Goal: Information Seeking & Learning: Learn about a topic

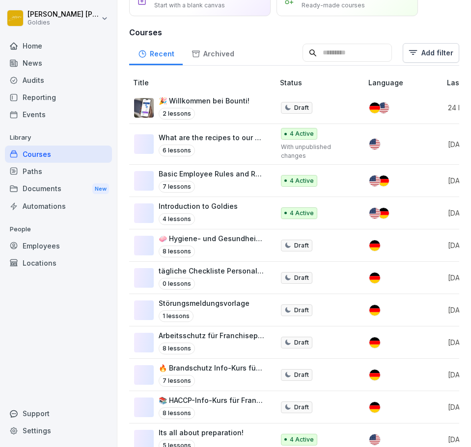
scroll to position [90, 0]
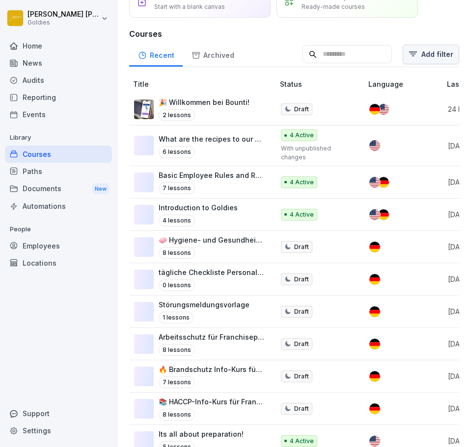
click at [408, 61] on html "[PERSON_NAME] Goldies Home News Audits Reporting Events Library Courses Paths D…" at bounding box center [235, 223] width 471 height 447
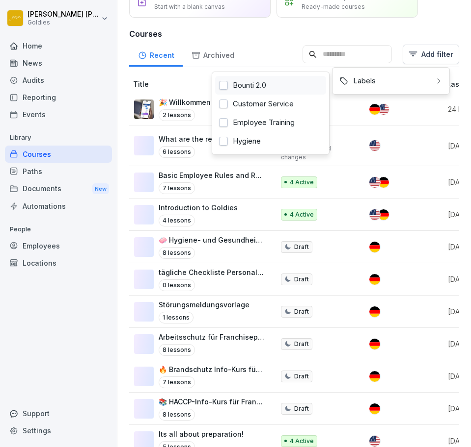
click at [312, 76] on div "Bounti 2.0" at bounding box center [270, 85] width 111 height 19
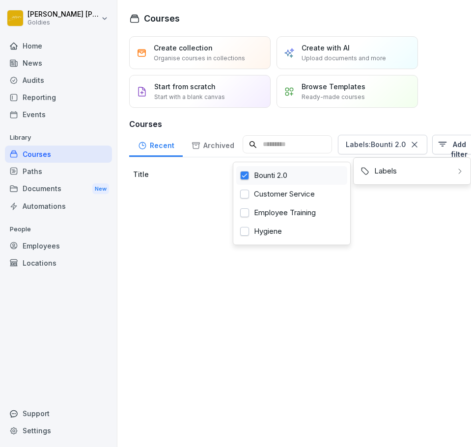
scroll to position [0, 0]
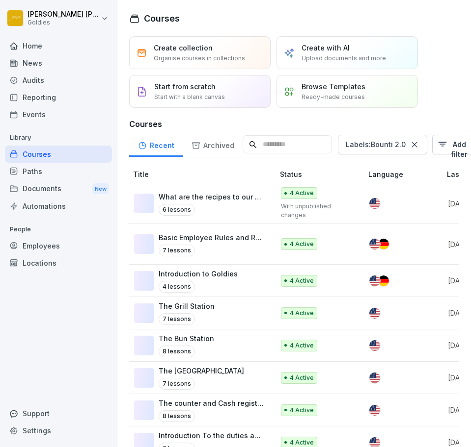
click at [188, 171] on html "[PERSON_NAME] Goldies Home News Audits Reporting Events Library Courses Paths D…" at bounding box center [235, 223] width 471 height 447
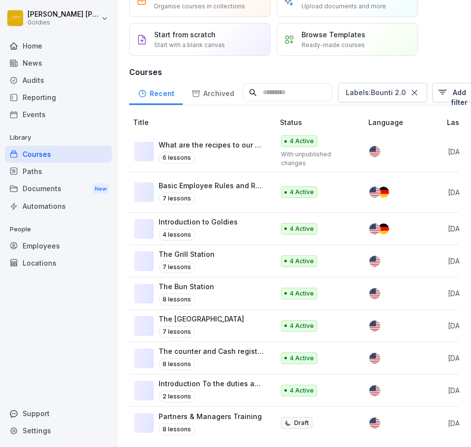
click at [233, 346] on p "The counter and Cash register!!!" at bounding box center [210, 351] width 105 height 10
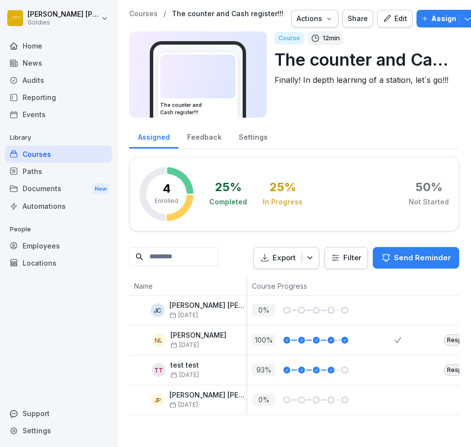
drag, startPoint x: 0, startPoint y: 0, endPoint x: 385, endPoint y: 23, distance: 385.3
click at [385, 23] on div "Edit" at bounding box center [394, 18] width 25 height 11
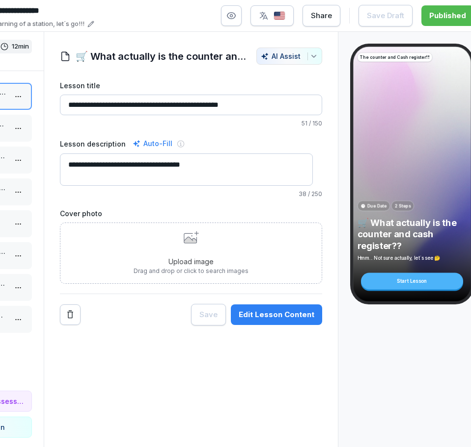
scroll to position [0, 103]
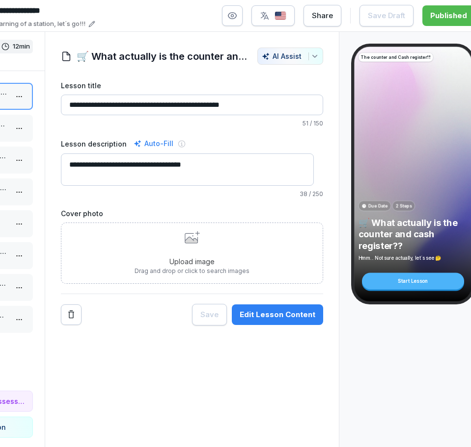
click at [294, 317] on div "Edit Lesson Content" at bounding box center [277, 315] width 76 height 11
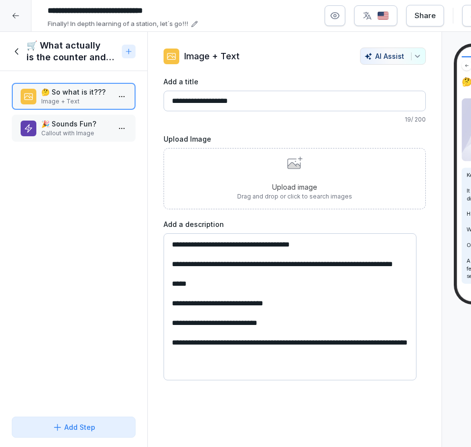
click at [80, 127] on p "🎉 Sounds Fun?" at bounding box center [75, 124] width 69 height 10
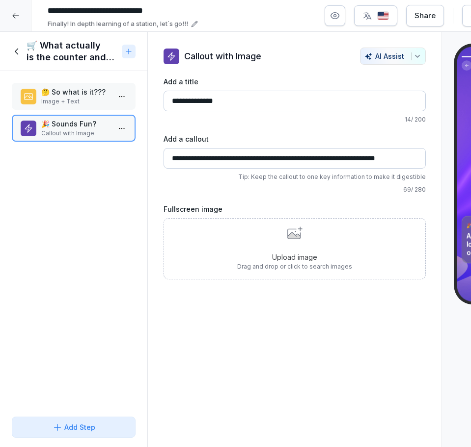
click at [30, 56] on h1 "🛒 What actually is the counter and cash register??" at bounding box center [71, 52] width 91 height 24
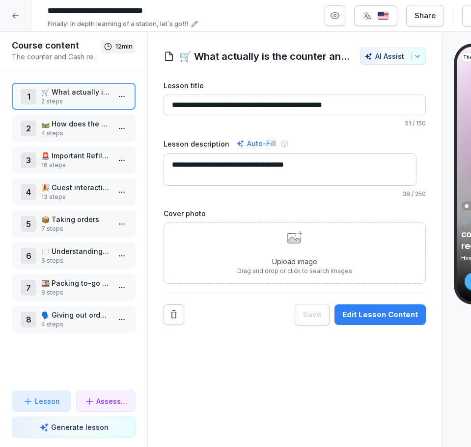
click at [60, 116] on div "2 🛤️ How does the station look? 4 steps" at bounding box center [74, 128] width 124 height 27
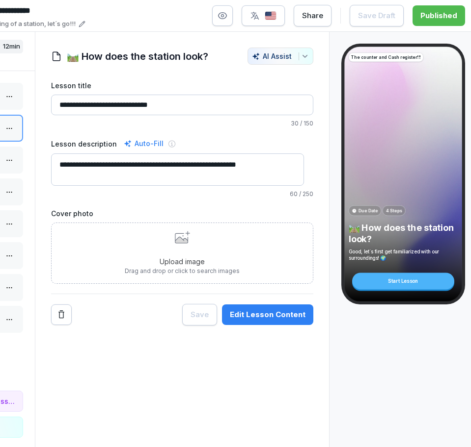
scroll to position [0, 115]
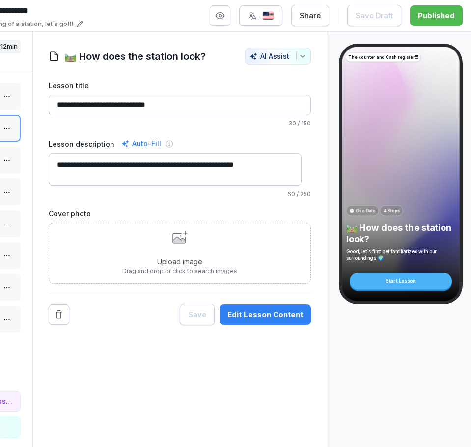
click at [241, 310] on div "Edit Lesson Content" at bounding box center [265, 315] width 76 height 11
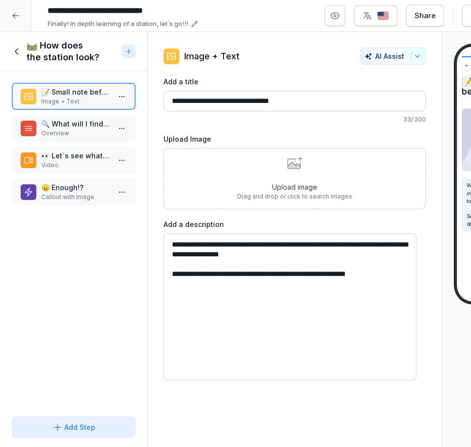
click at [68, 165] on p "Video" at bounding box center [75, 165] width 69 height 9
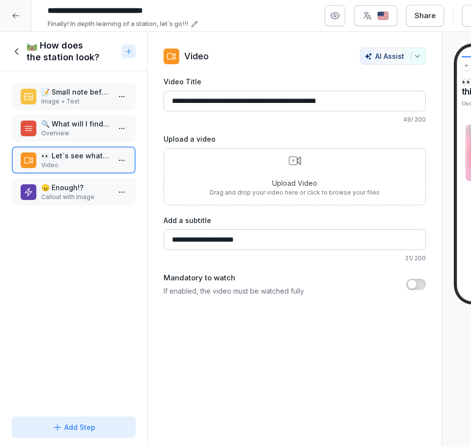
click at [37, 133] on div "🔍 What will I find in the counter station Overview" at bounding box center [74, 128] width 106 height 19
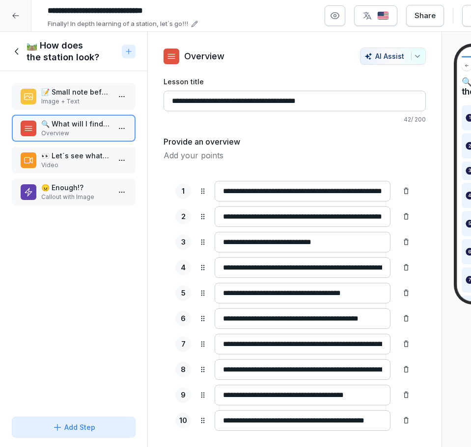
click at [52, 166] on p "Video" at bounding box center [75, 165] width 69 height 9
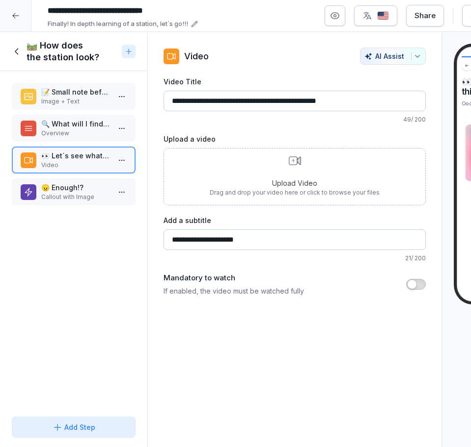
click at [71, 196] on p "Callout with Image" at bounding box center [75, 197] width 69 height 9
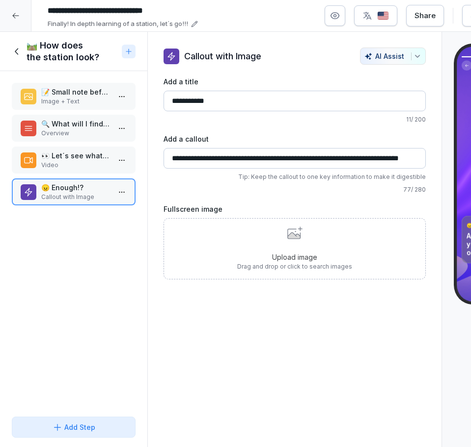
click at [20, 48] on icon at bounding box center [17, 51] width 11 height 11
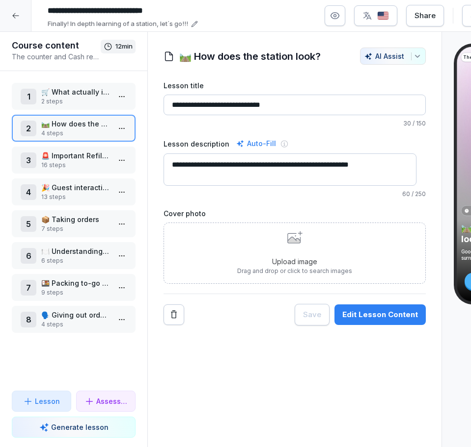
click at [87, 159] on p "🚨 Important Refilling Duties!!!" at bounding box center [75, 156] width 69 height 10
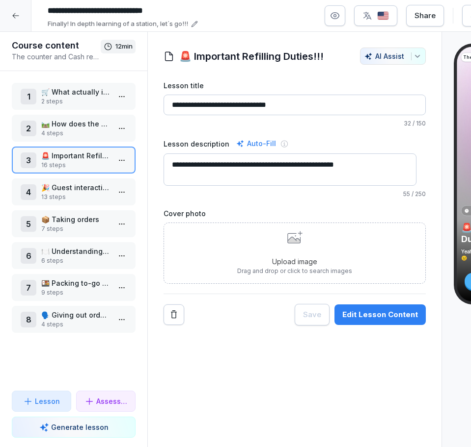
click at [87, 159] on p "🚨 Important Refilling Duties!!!" at bounding box center [75, 156] width 69 height 10
click at [72, 105] on p "2 steps" at bounding box center [75, 101] width 69 height 9
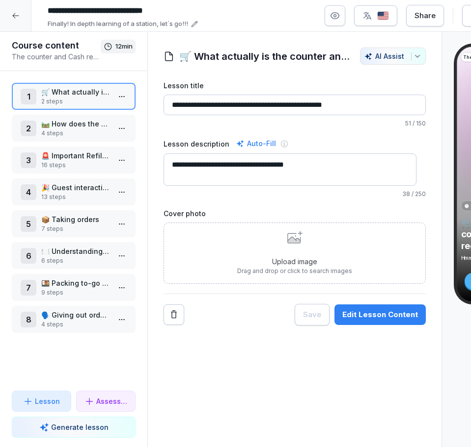
click at [400, 307] on button "Edit Lesson Content" at bounding box center [379, 315] width 91 height 21
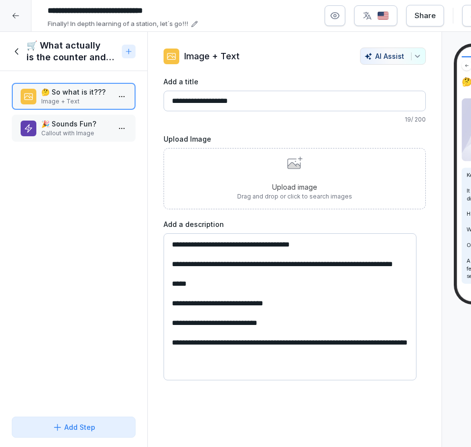
click at [17, 54] on icon at bounding box center [16, 51] width 3 height 6
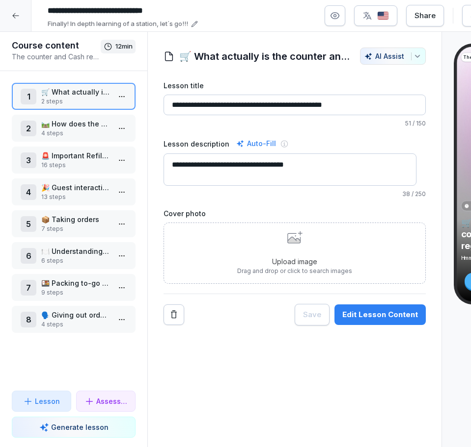
click at [72, 134] on p "4 steps" at bounding box center [75, 133] width 69 height 9
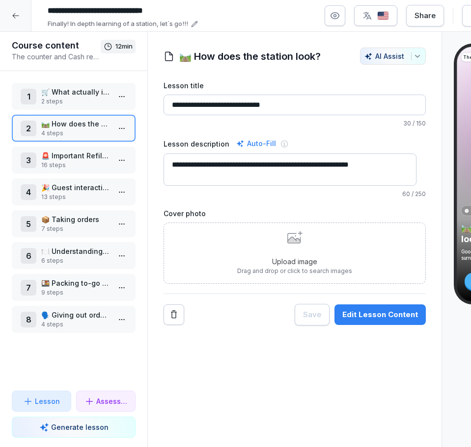
click at [50, 158] on p "🚨 Important Refilling Duties!!!" at bounding box center [75, 156] width 69 height 10
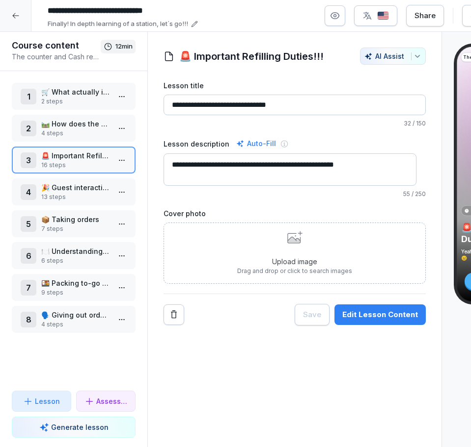
scroll to position [0, 118]
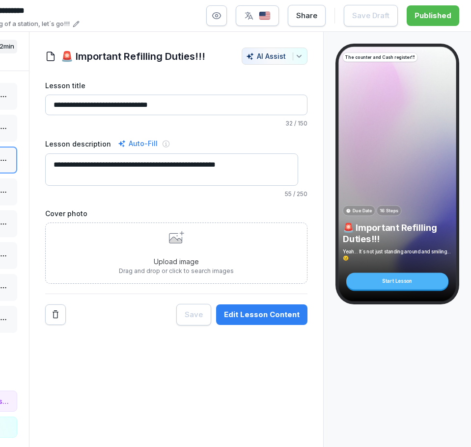
click at [274, 312] on div "Edit Lesson Content" at bounding box center [262, 315] width 76 height 11
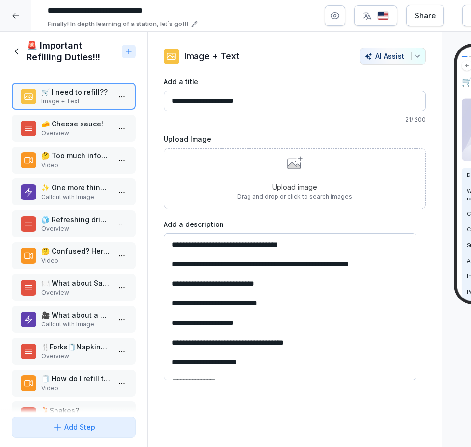
click at [57, 170] on div "🤔 Too much info? Just watch this video then... Video" at bounding box center [74, 160] width 124 height 27
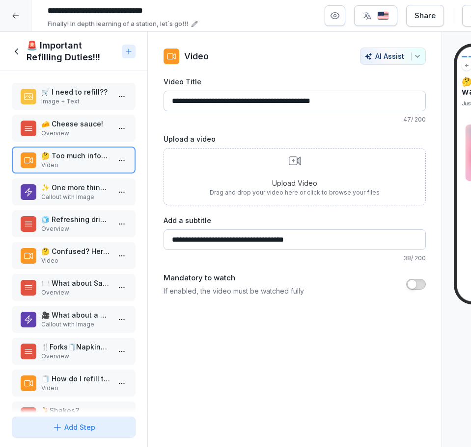
click at [60, 134] on p "Overview" at bounding box center [75, 133] width 69 height 9
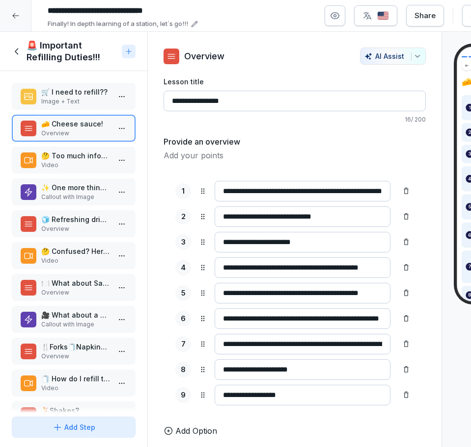
click at [66, 153] on p "🤔 Too much info? Just watch this video then..." at bounding box center [75, 156] width 69 height 10
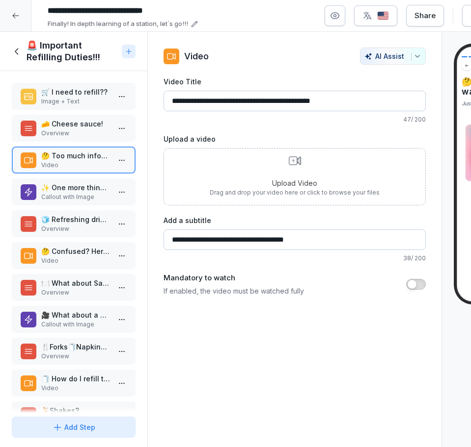
click at [80, 203] on div "✨ One more thing!!! Callout with Image" at bounding box center [74, 192] width 124 height 27
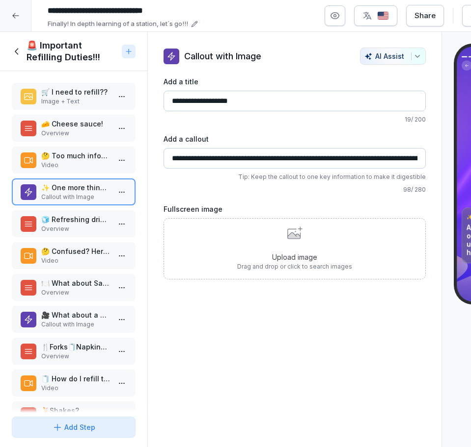
click at [72, 262] on p "Video" at bounding box center [75, 261] width 69 height 9
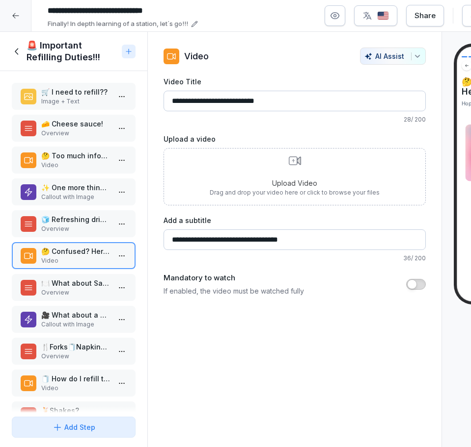
click at [63, 288] on p "🍽️ What about Sauces?" at bounding box center [75, 283] width 69 height 10
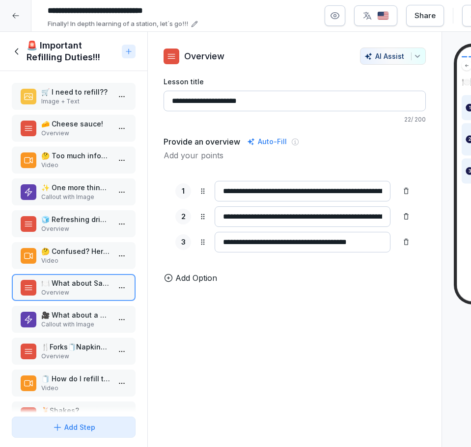
click at [60, 324] on p "Callout with Image" at bounding box center [75, 324] width 69 height 9
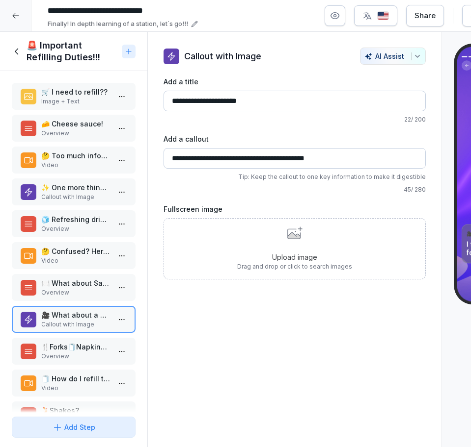
scroll to position [0, 0]
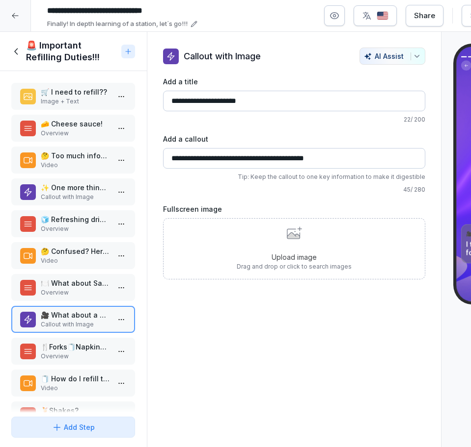
click at [46, 283] on p "🍽️ What about Sauces?" at bounding box center [75, 283] width 69 height 10
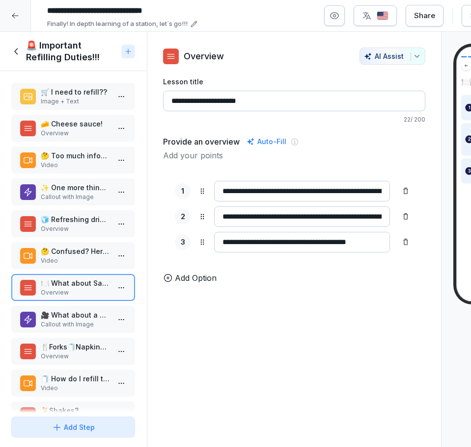
click at [56, 324] on p "Callout with Image" at bounding box center [75, 324] width 69 height 9
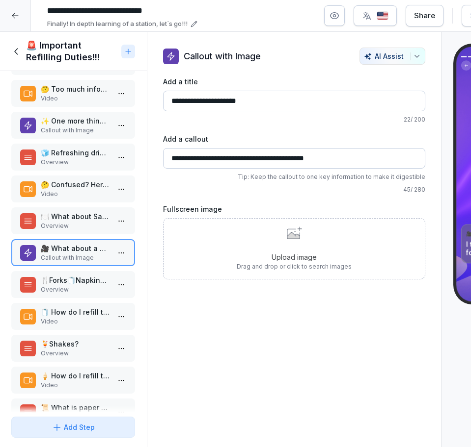
scroll to position [68, 0]
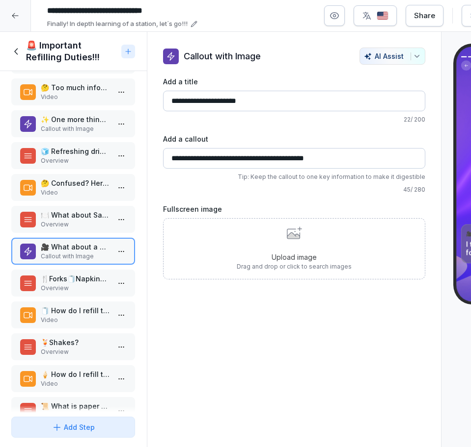
click at [72, 320] on p "Video" at bounding box center [75, 320] width 69 height 9
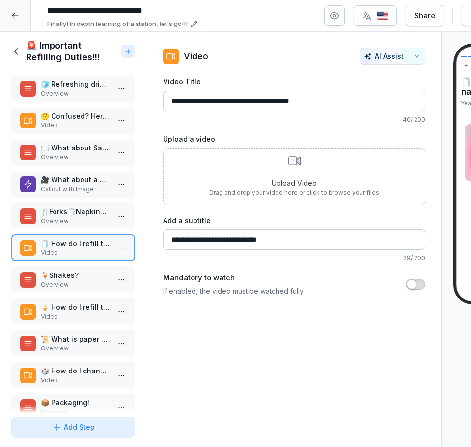
scroll to position [136, 0]
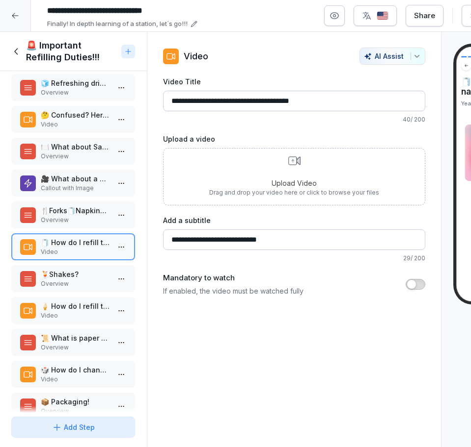
click at [66, 314] on p "Video" at bounding box center [75, 316] width 69 height 9
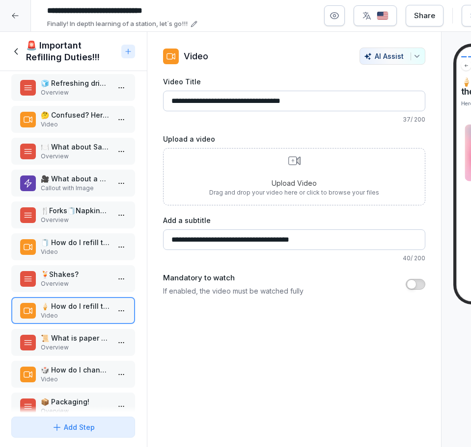
click at [57, 346] on p "Overview" at bounding box center [75, 347] width 69 height 9
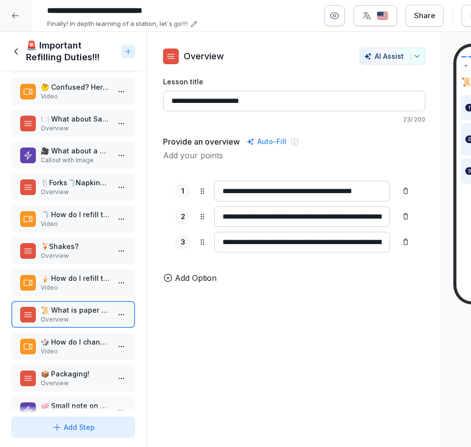
scroll to position [196, 0]
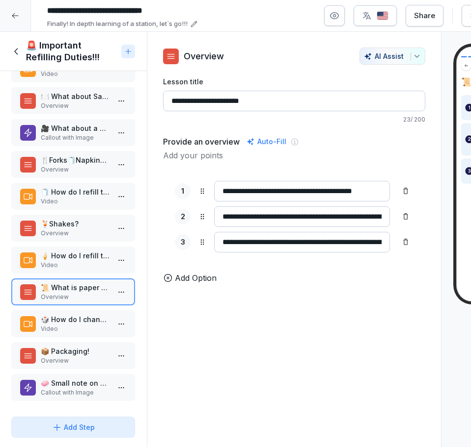
click at [67, 325] on p "Video" at bounding box center [75, 329] width 69 height 9
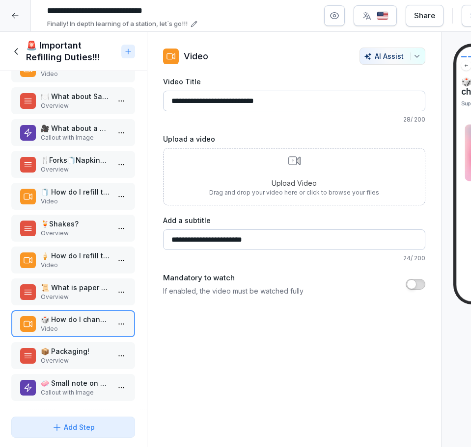
click at [74, 346] on p "📦 Packaging!" at bounding box center [75, 351] width 69 height 10
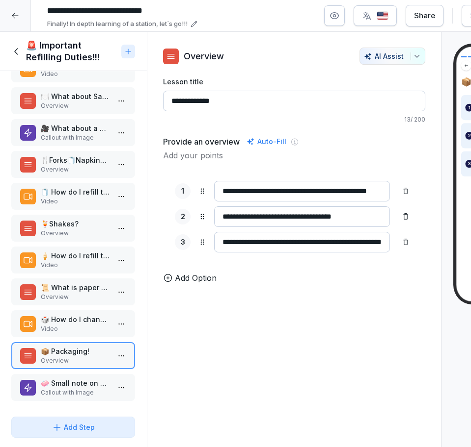
click at [73, 378] on p "🧼 Small note on Hygiene!!" at bounding box center [75, 383] width 69 height 10
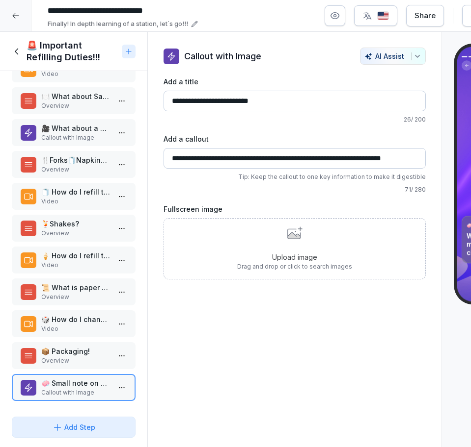
click at [12, 51] on icon at bounding box center [17, 51] width 11 height 11
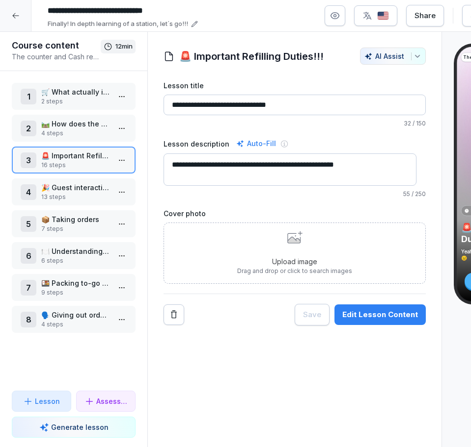
click at [54, 191] on p "🎉 Guest interactions!!" at bounding box center [75, 188] width 69 height 10
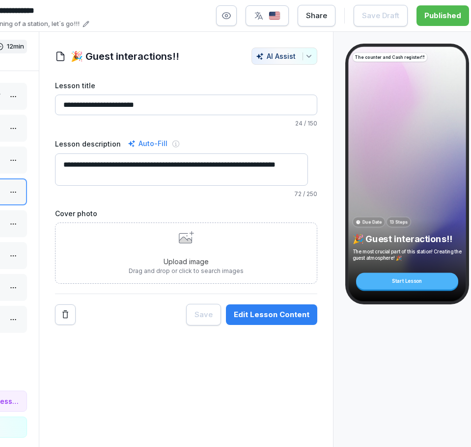
scroll to position [0, 118]
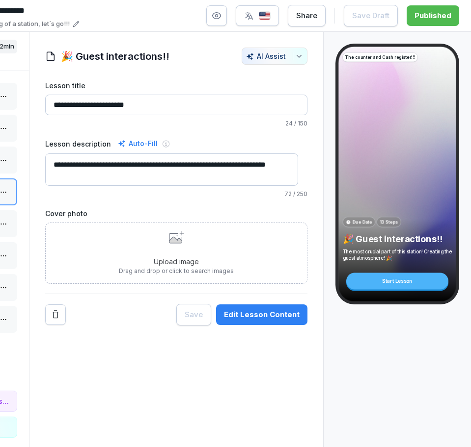
click at [240, 314] on div "Edit Lesson Content" at bounding box center [262, 315] width 76 height 11
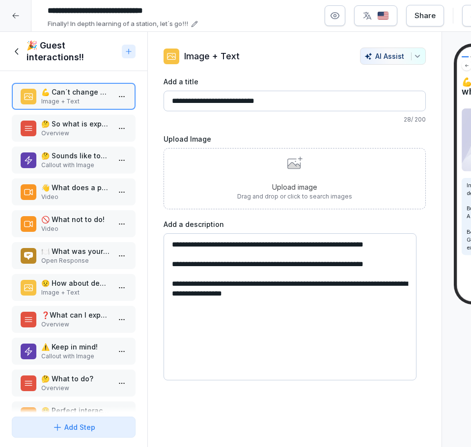
click at [74, 156] on p "🤔 Sounds like too much??" at bounding box center [75, 156] width 69 height 10
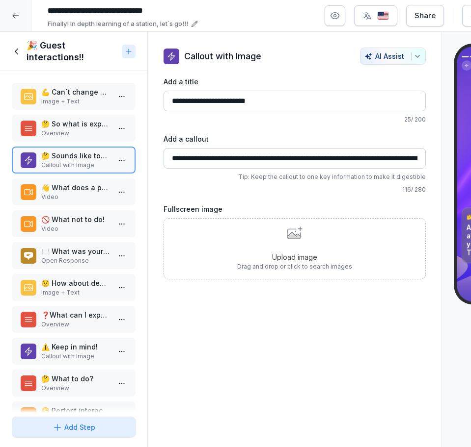
click at [76, 202] on div "👋 What does a proper greeting look like?? Video" at bounding box center [74, 192] width 124 height 27
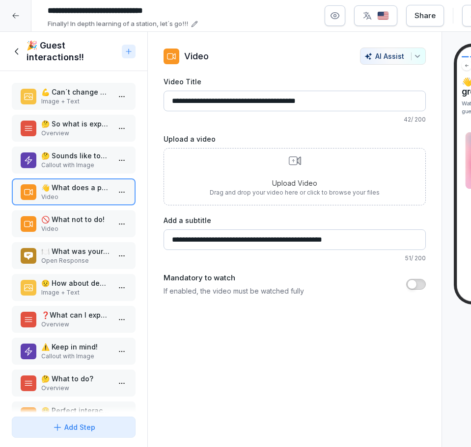
click at [67, 230] on p "Video" at bounding box center [75, 229] width 69 height 9
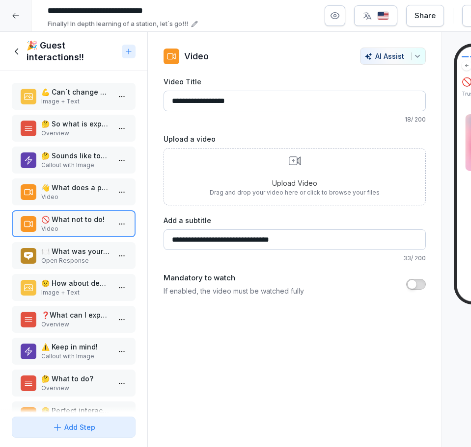
click at [73, 249] on p "🍽️ What was your best experience as a guest in a food business?" at bounding box center [75, 251] width 69 height 10
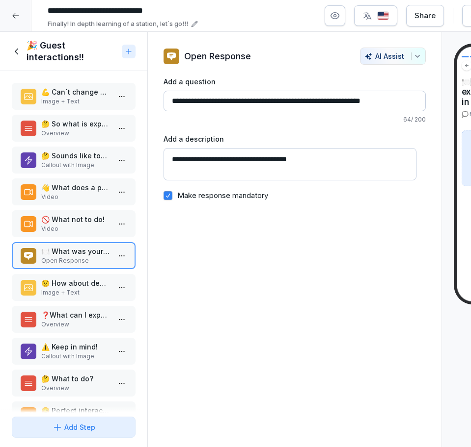
click at [61, 285] on p "😟 How about dealing with unhappy guests?" at bounding box center [75, 283] width 69 height 10
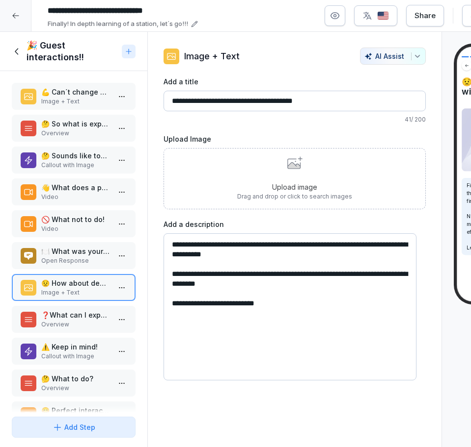
drag, startPoint x: 78, startPoint y: 313, endPoint x: 82, endPoint y: 330, distance: 18.2
click at [78, 313] on p "❓What can I expect?" at bounding box center [75, 315] width 69 height 10
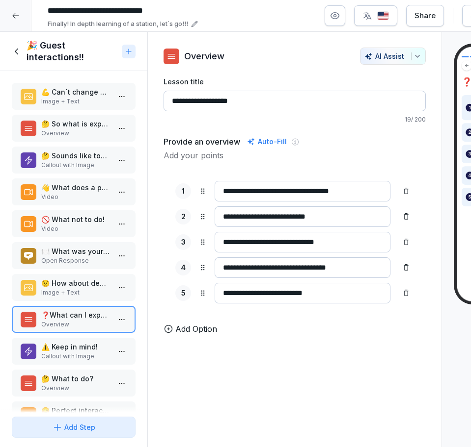
click at [74, 350] on p "⚠️ Keep in mind!" at bounding box center [75, 347] width 69 height 10
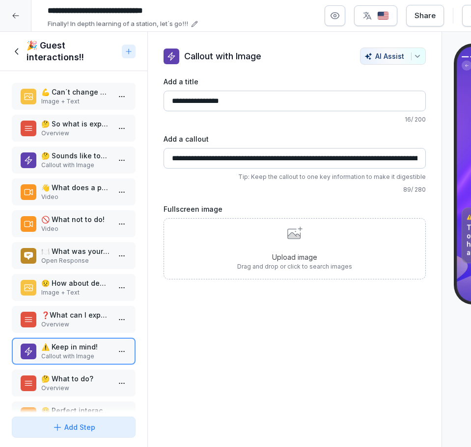
scroll to position [101, 0]
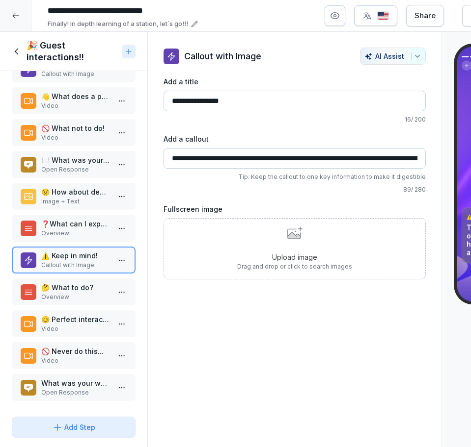
click at [59, 325] on p "Video" at bounding box center [75, 329] width 69 height 9
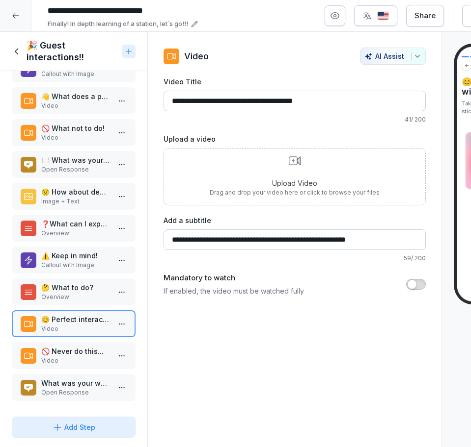
click at [20, 47] on icon at bounding box center [17, 51] width 11 height 11
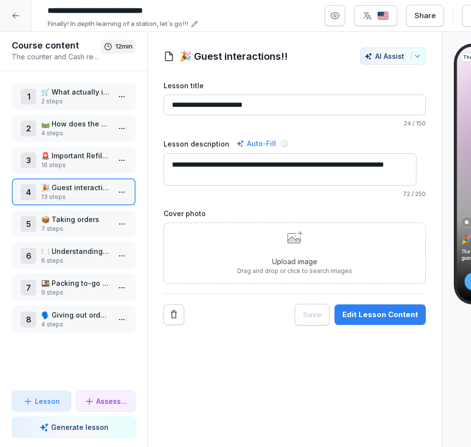
click at [89, 226] on p "7 steps" at bounding box center [75, 229] width 69 height 9
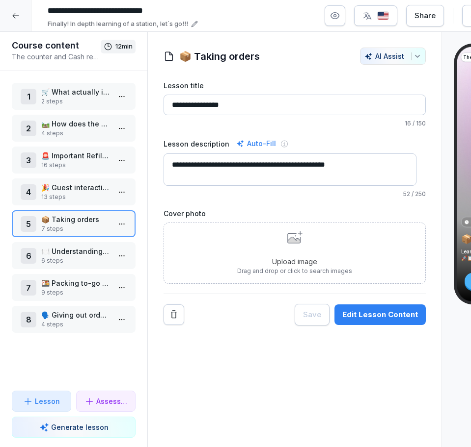
scroll to position [0, 118]
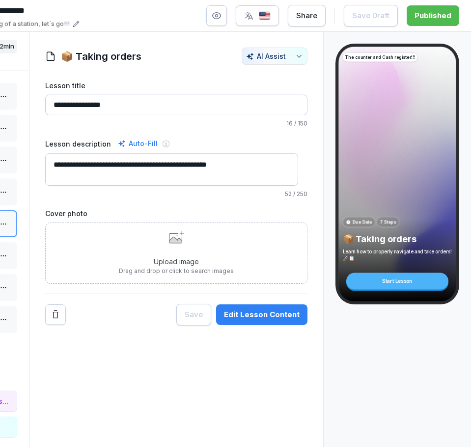
click at [254, 322] on button "Edit Lesson Content" at bounding box center [261, 315] width 91 height 21
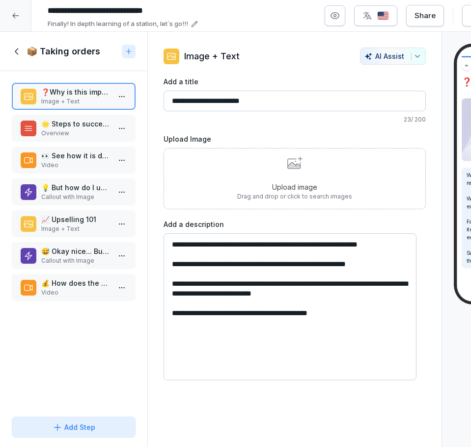
click at [71, 151] on p "👀 See how it is done in person!" at bounding box center [75, 156] width 69 height 10
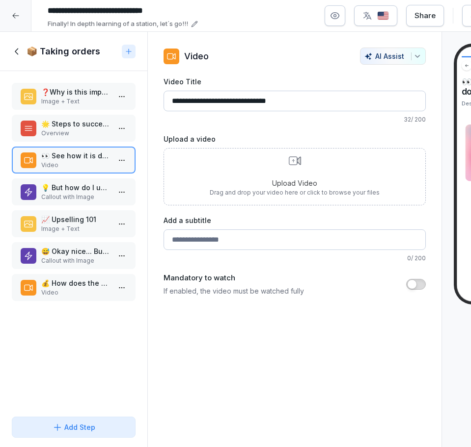
click at [71, 130] on p "Overview" at bounding box center [75, 133] width 69 height 9
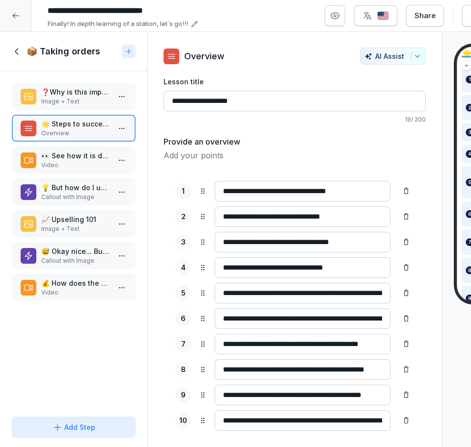
click at [74, 151] on p "👀 See how it is done in person!" at bounding box center [75, 156] width 69 height 10
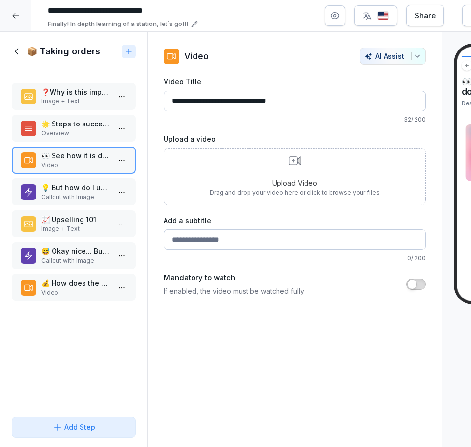
click at [74, 199] on p "Callout with Image" at bounding box center [75, 197] width 69 height 9
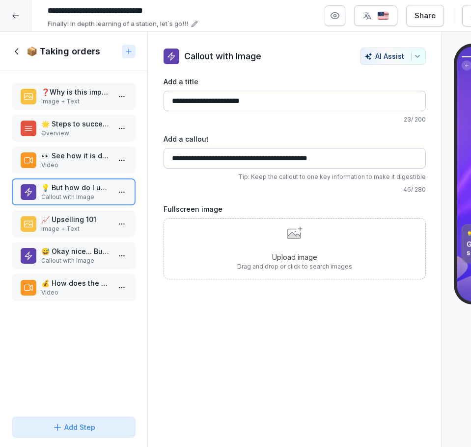
click at [75, 258] on p "Callout with Image" at bounding box center [75, 261] width 69 height 9
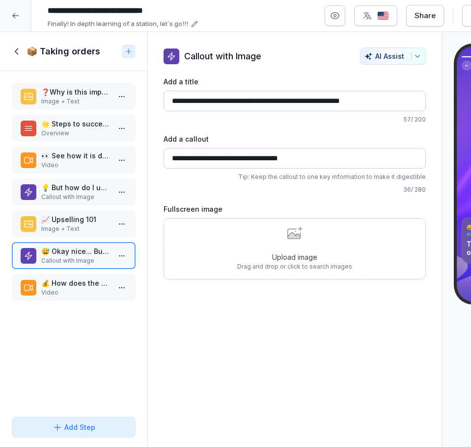
click at [55, 232] on p "Image + Text" at bounding box center [75, 229] width 69 height 9
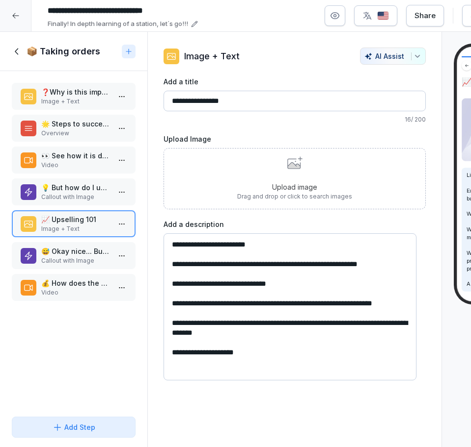
click at [82, 129] on p "🌟 Steps to success" at bounding box center [75, 124] width 69 height 10
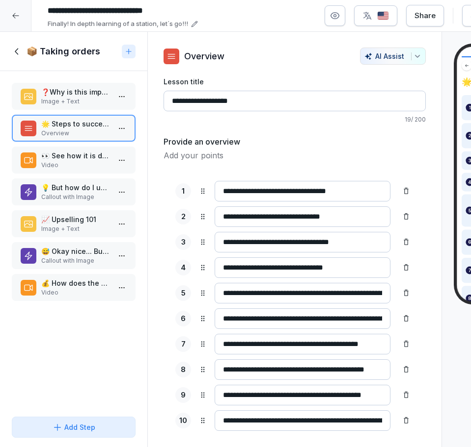
scroll to position [33, 0]
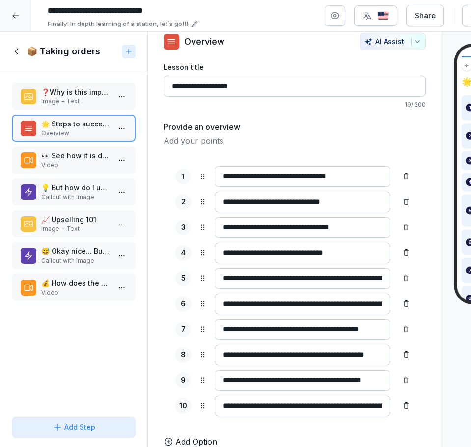
click at [71, 161] on p "Video" at bounding box center [75, 165] width 69 height 9
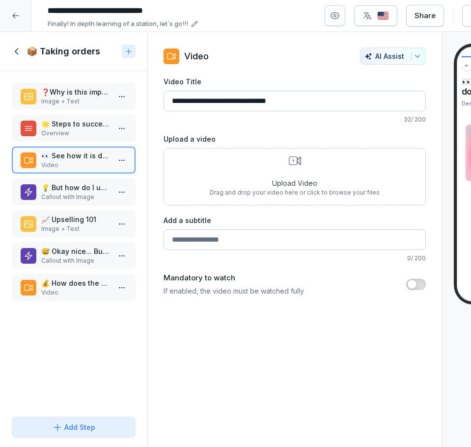
click at [57, 264] on p "Callout with Image" at bounding box center [75, 261] width 69 height 9
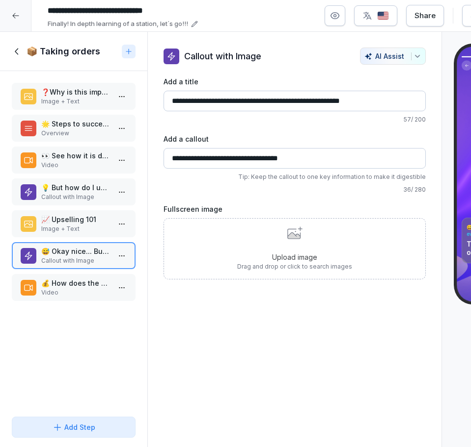
click at [59, 286] on p "💰 How does the cash register work?" at bounding box center [75, 283] width 69 height 10
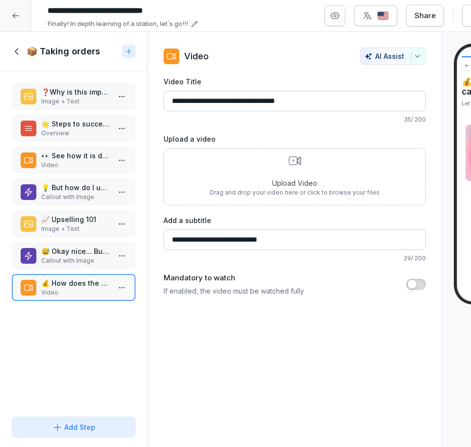
click at [20, 53] on icon at bounding box center [17, 51] width 11 height 11
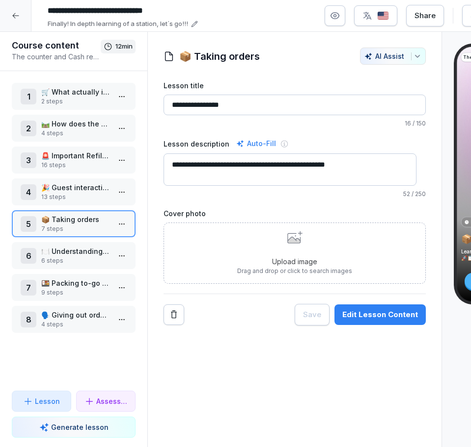
click at [64, 253] on p "🍽️ Understanding The kitchen monitor" at bounding box center [75, 251] width 69 height 10
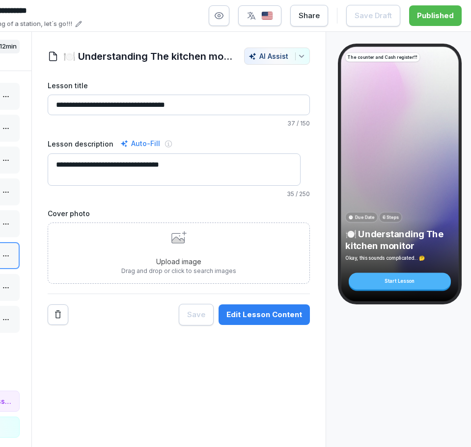
scroll to position [0, 118]
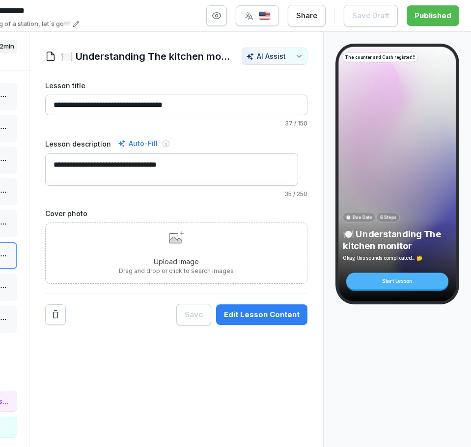
click at [254, 309] on button "Edit Lesson Content" at bounding box center [261, 315] width 91 height 21
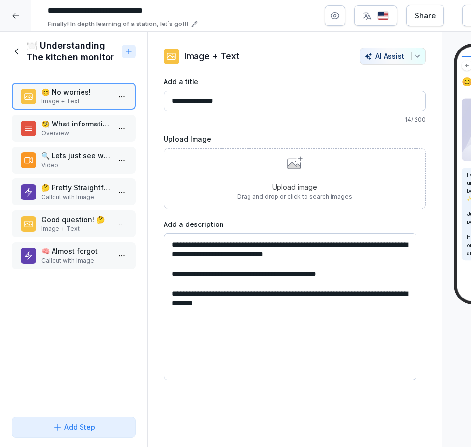
click at [88, 120] on p "🧐 What information is shown?" at bounding box center [75, 124] width 69 height 10
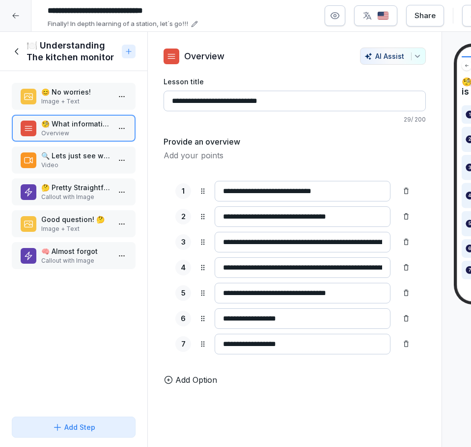
click at [80, 157] on p "🔍 Lets just see what it looks like..." at bounding box center [75, 156] width 69 height 10
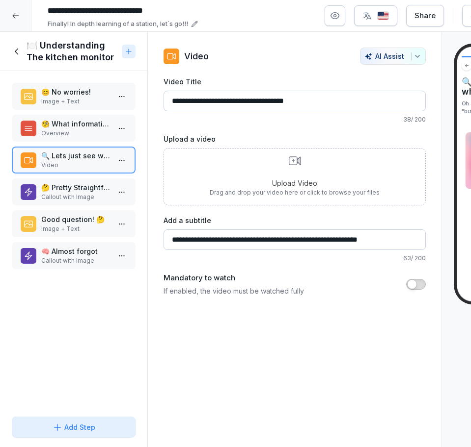
click at [46, 193] on p "Callout with Image" at bounding box center [75, 197] width 69 height 9
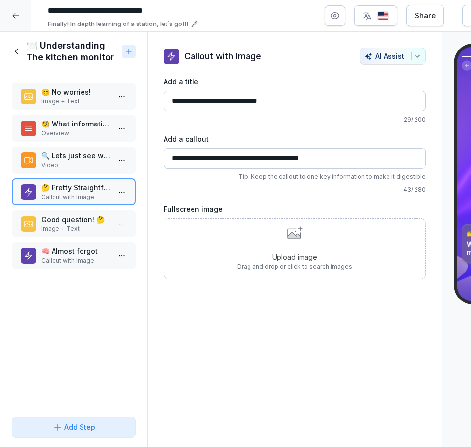
click at [72, 225] on p "Image + Text" at bounding box center [75, 229] width 69 height 9
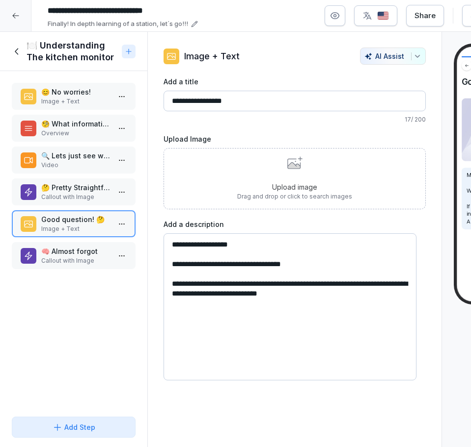
click at [47, 264] on p "Callout with Image" at bounding box center [75, 261] width 69 height 9
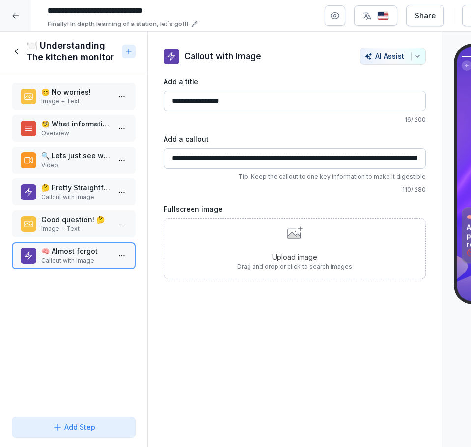
click at [14, 50] on icon at bounding box center [17, 51] width 11 height 11
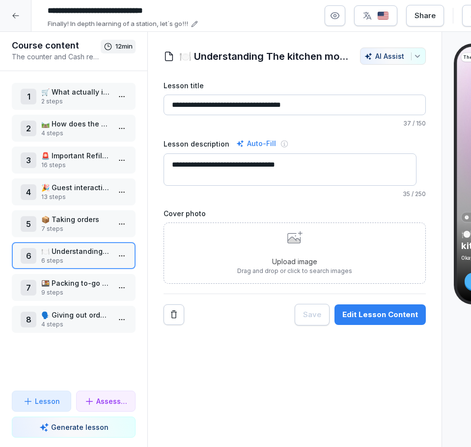
click at [84, 280] on p "🍱 Packing to-go orders" at bounding box center [75, 283] width 69 height 10
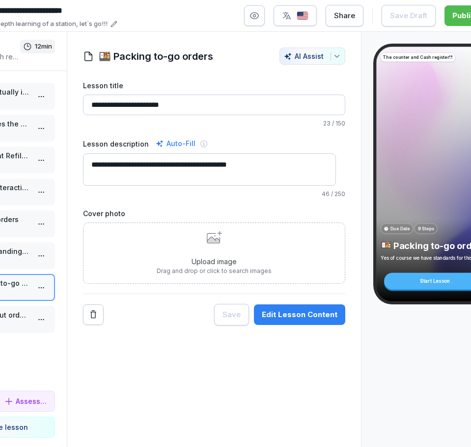
scroll to position [0, 105]
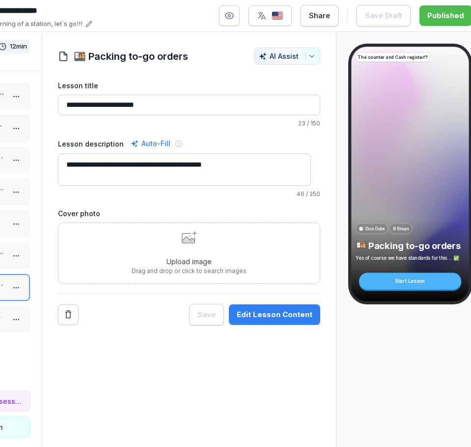
click at [282, 323] on button "Edit Lesson Content" at bounding box center [274, 315] width 91 height 21
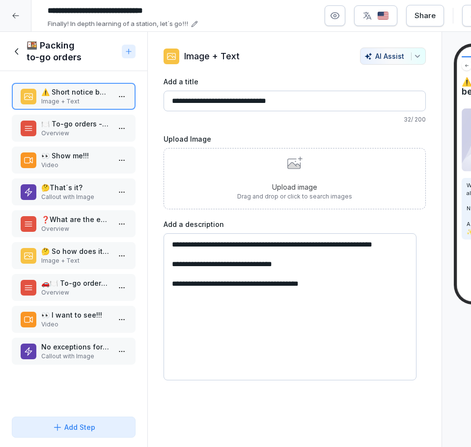
click at [68, 132] on p "Overview" at bounding box center [75, 133] width 69 height 9
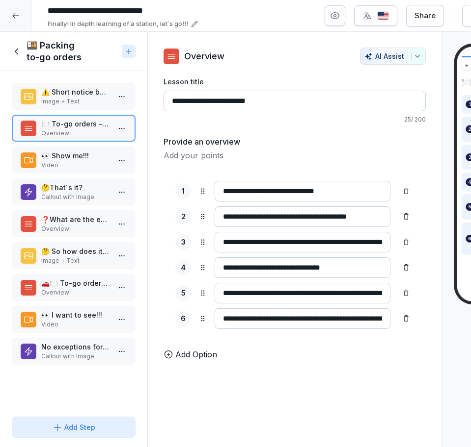
click at [76, 163] on p "Video" at bounding box center [75, 165] width 69 height 9
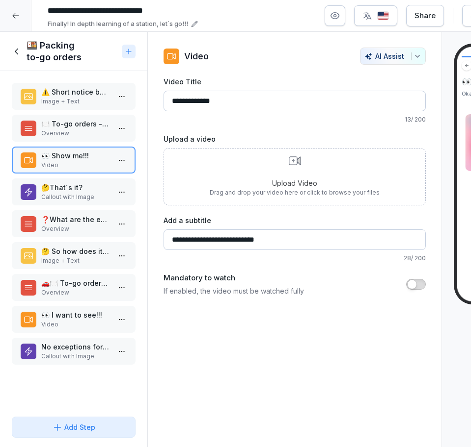
click at [69, 200] on p "Callout with Image" at bounding box center [75, 197] width 69 height 9
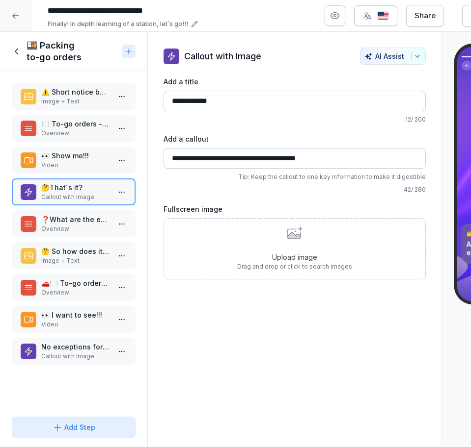
click at [85, 233] on p "Overview" at bounding box center [75, 229] width 69 height 9
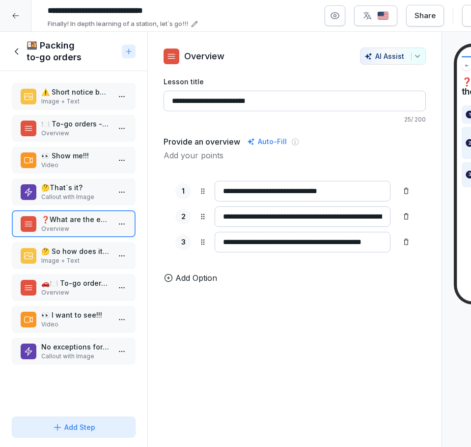
click at [88, 254] on p "🤔 So how does it work?" at bounding box center [75, 251] width 69 height 10
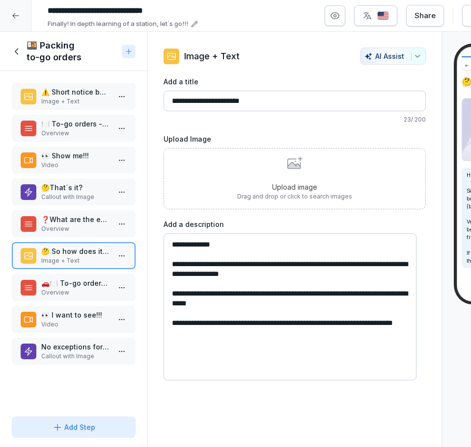
click at [67, 284] on p "🚗🍽️ To-go orders - Delivery" at bounding box center [75, 283] width 69 height 10
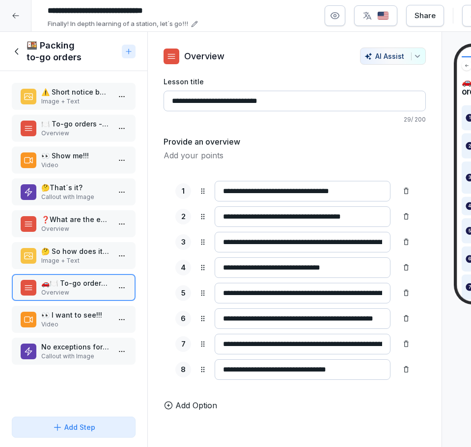
click at [91, 352] on p "Callout with Image" at bounding box center [75, 356] width 69 height 9
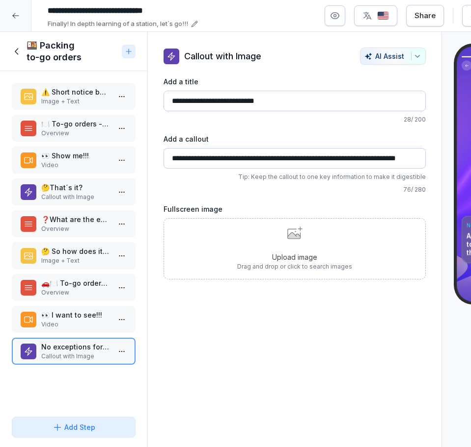
click at [26, 51] on div "🍱 Packing to-go orders" at bounding box center [65, 52] width 106 height 24
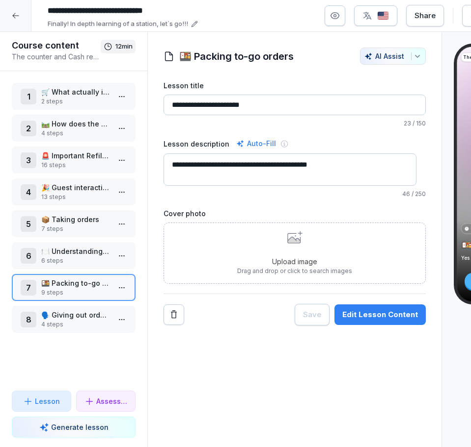
click at [60, 320] on p "4 steps" at bounding box center [75, 324] width 69 height 9
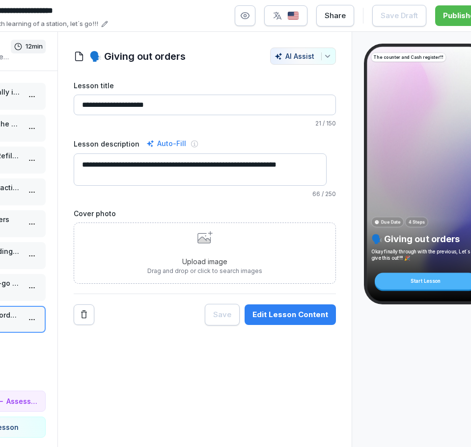
scroll to position [0, 95]
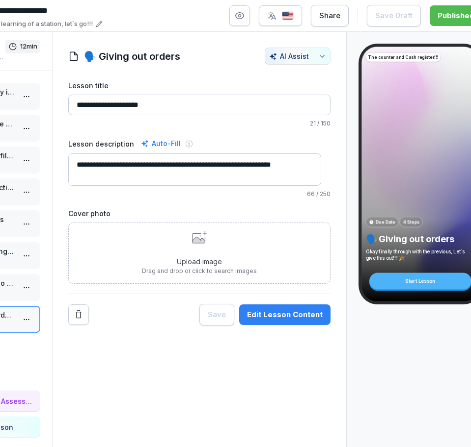
click at [299, 314] on div "Edit Lesson Content" at bounding box center [285, 315] width 76 height 11
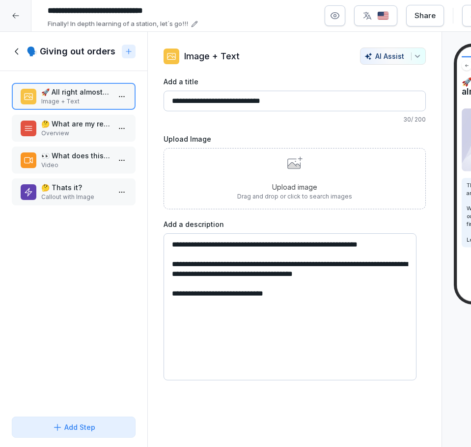
click at [50, 134] on p "Overview" at bounding box center [75, 133] width 69 height 9
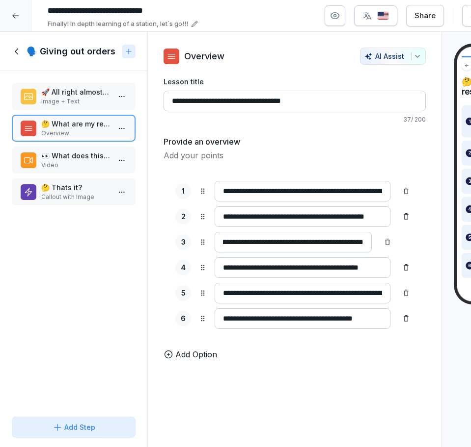
click at [47, 154] on p "👀 What does this look like?" at bounding box center [75, 156] width 69 height 10
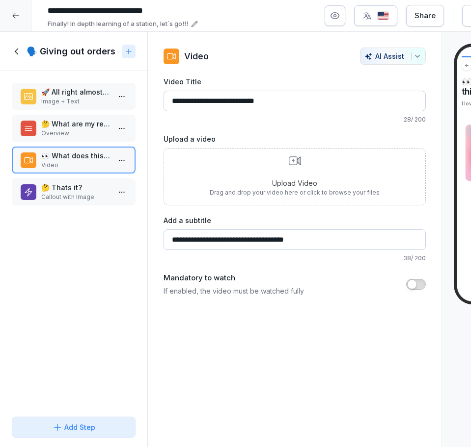
click at [52, 198] on p "Callout with Image" at bounding box center [75, 197] width 69 height 9
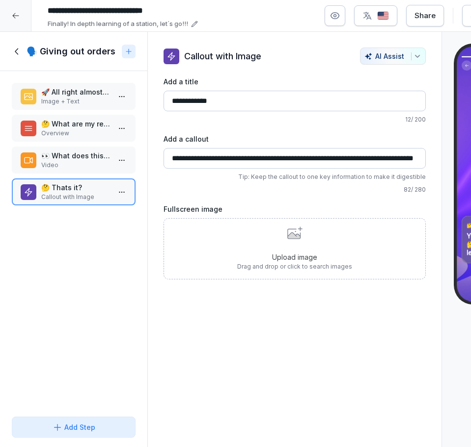
drag, startPoint x: 18, startPoint y: 58, endPoint x: 20, endPoint y: 50, distance: 8.1
click at [20, 50] on div "🗣️ Giving out orders" at bounding box center [73, 51] width 147 height 39
click at [20, 50] on icon at bounding box center [17, 51] width 11 height 11
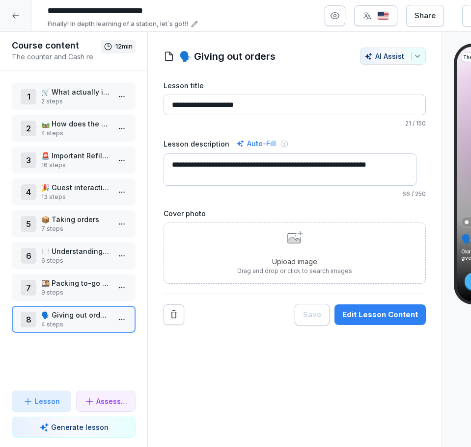
click at [24, 17] on div at bounding box center [15, 15] width 31 height 31
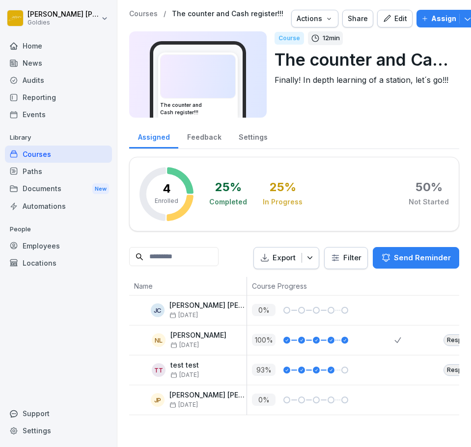
click at [57, 174] on div "Paths" at bounding box center [58, 171] width 107 height 17
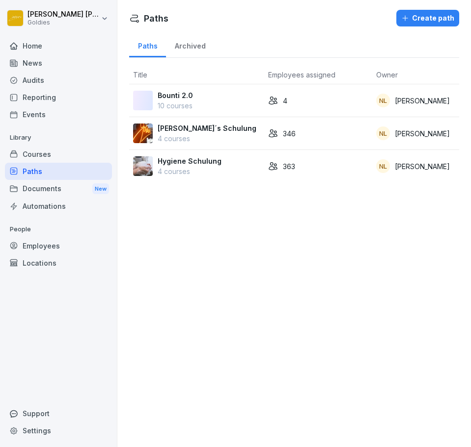
click at [292, 98] on div "4" at bounding box center [318, 101] width 100 height 10
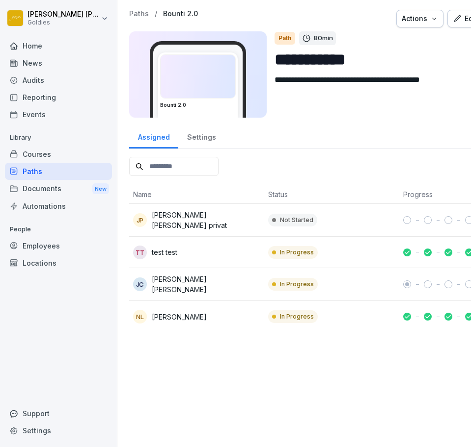
click at [456, 20] on icon "button" at bounding box center [456, 18] width 9 height 9
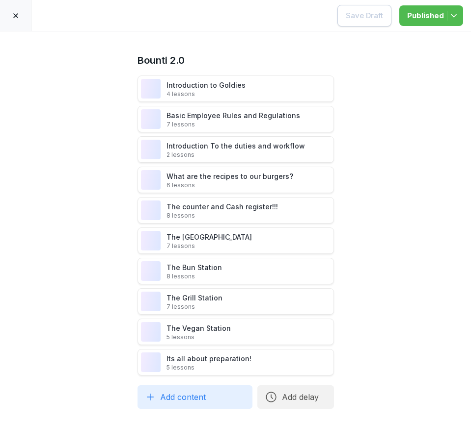
click at [22, 18] on div at bounding box center [15, 15] width 31 height 31
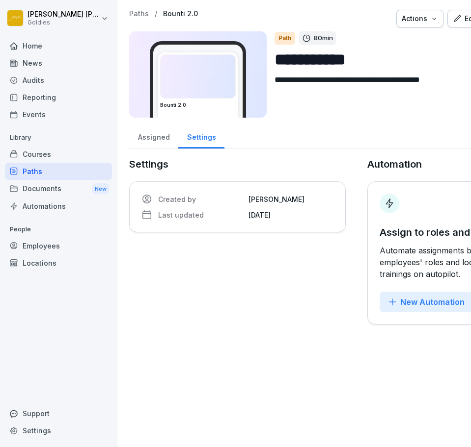
click at [48, 157] on div "Courses" at bounding box center [58, 154] width 107 height 17
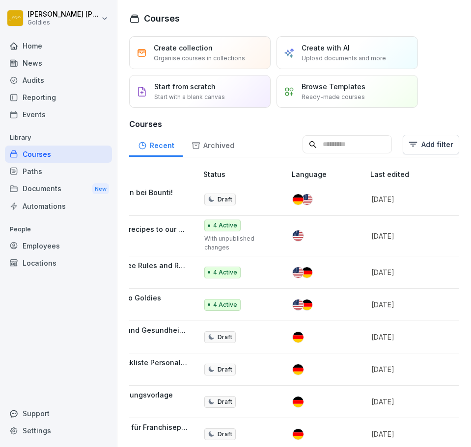
scroll to position [0, 78]
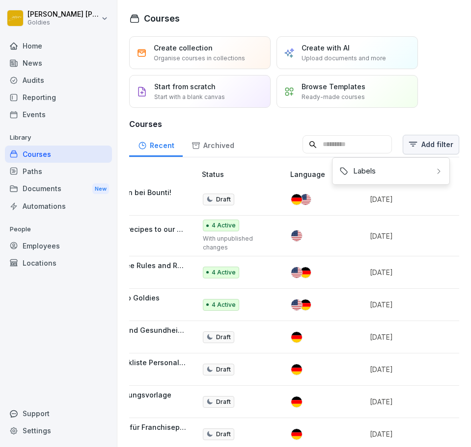
click at [434, 141] on html "Nathan Luntang-Jensen Goldies Home News Audits Reporting Events Library Courses…" at bounding box center [235, 223] width 471 height 447
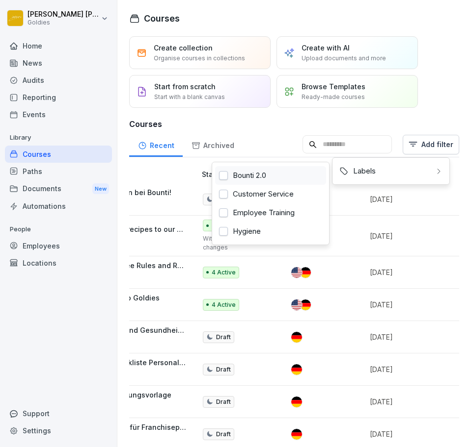
click at [307, 170] on div "Bounti 2.0" at bounding box center [270, 175] width 111 height 19
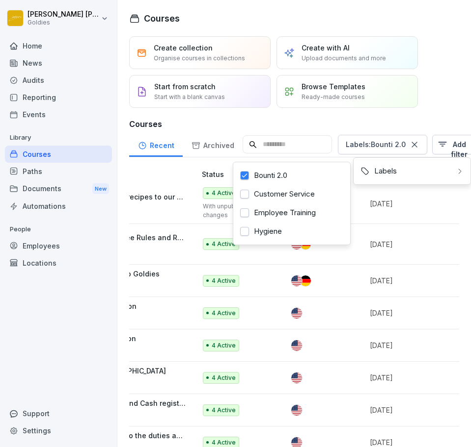
click at [220, 292] on html "Nathan Luntang-Jensen Goldies Home News Audits Reporting Events Library Courses…" at bounding box center [235, 223] width 471 height 447
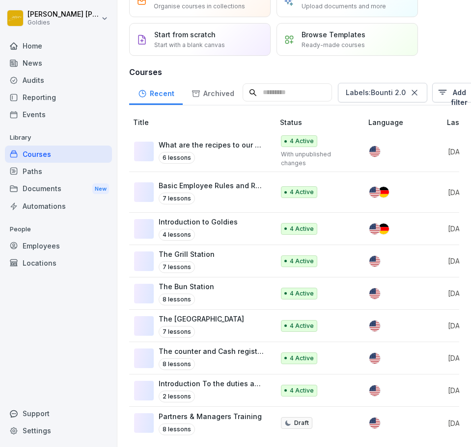
scroll to position [68, 0]
click at [218, 314] on div "The Fryer Station 7 lessons" at bounding box center [199, 326] width 130 height 24
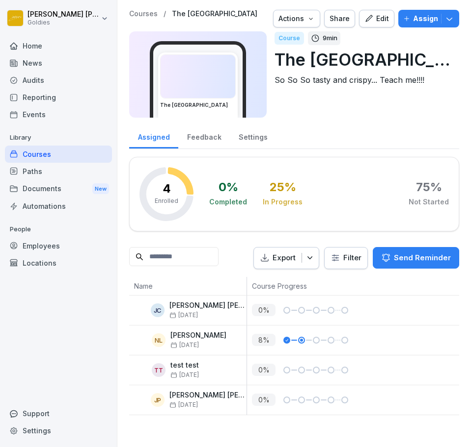
click at [359, 13] on button "Edit" at bounding box center [376, 19] width 35 height 18
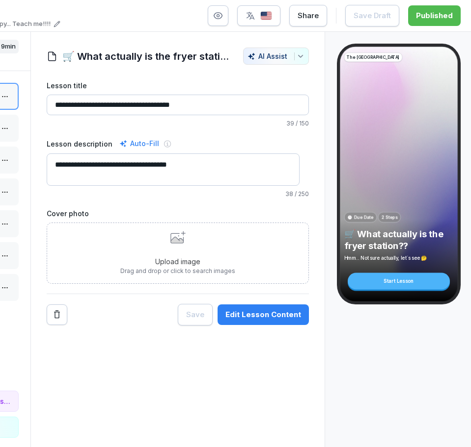
scroll to position [0, 118]
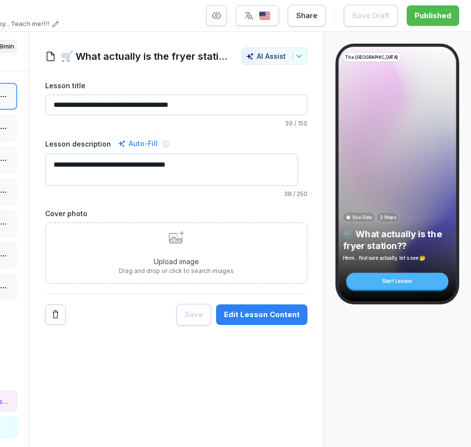
click at [294, 318] on button "Edit Lesson Content" at bounding box center [261, 315] width 91 height 21
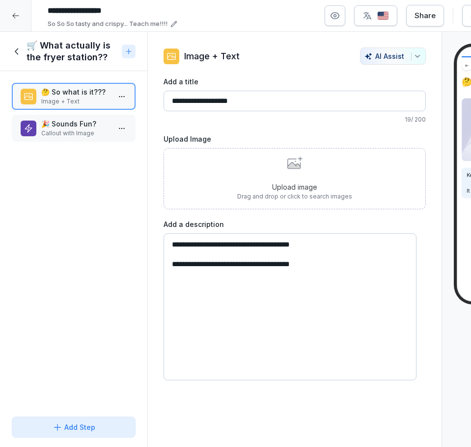
click at [76, 135] on p "Callout with Image" at bounding box center [75, 133] width 69 height 9
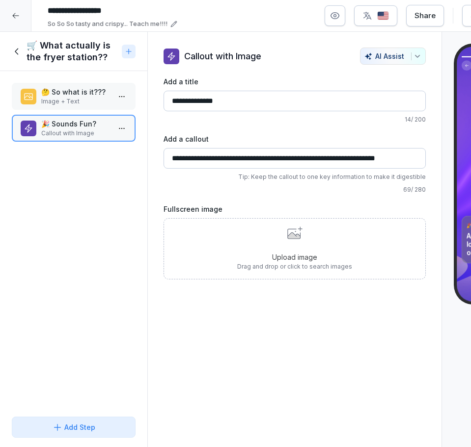
click at [22, 54] on icon at bounding box center [17, 51] width 11 height 11
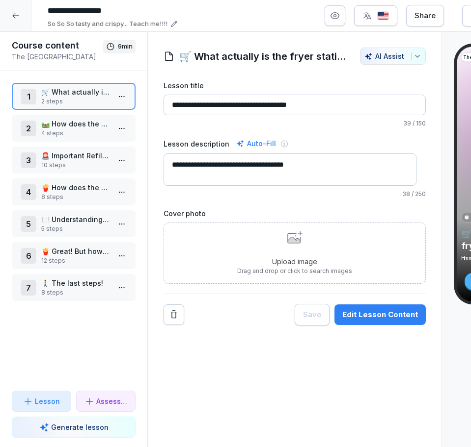
click at [64, 127] on p "🛤️ How does the station look?" at bounding box center [75, 124] width 69 height 10
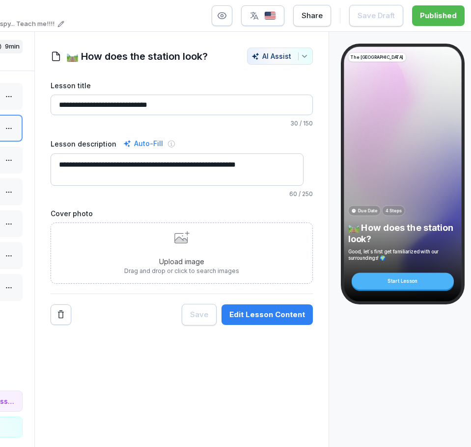
scroll to position [0, 118]
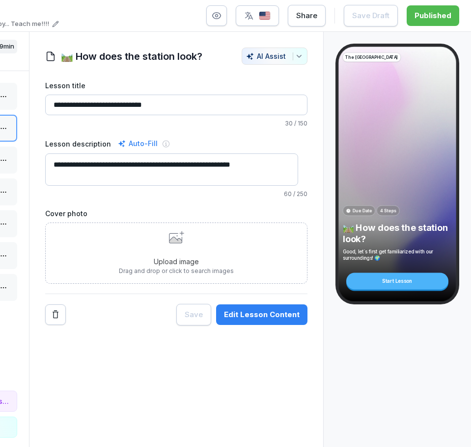
click at [267, 313] on div "Edit Lesson Content" at bounding box center [262, 315] width 76 height 11
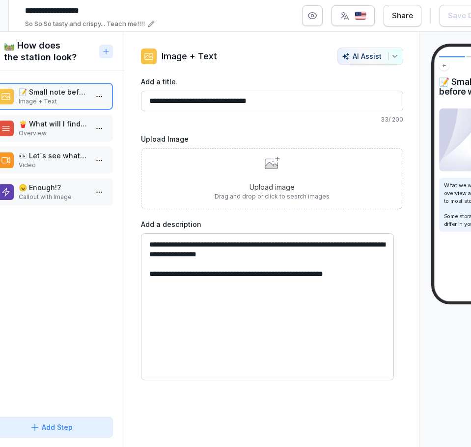
scroll to position [0, 12]
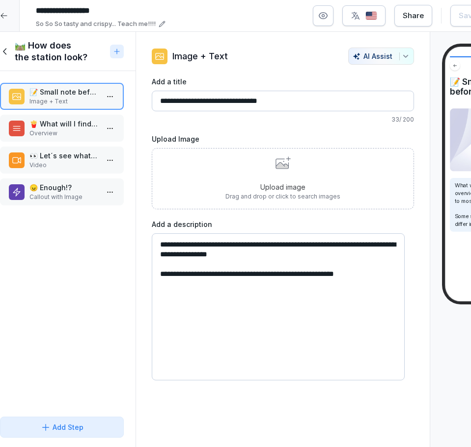
click at [80, 134] on p "Overview" at bounding box center [63, 133] width 69 height 9
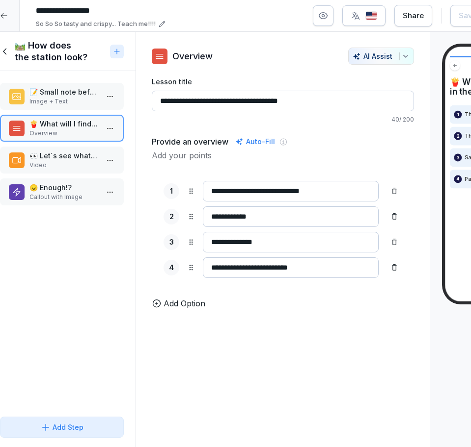
click at [72, 155] on p "👀 Let´s see what all this actually looks like!!!" at bounding box center [63, 156] width 69 height 10
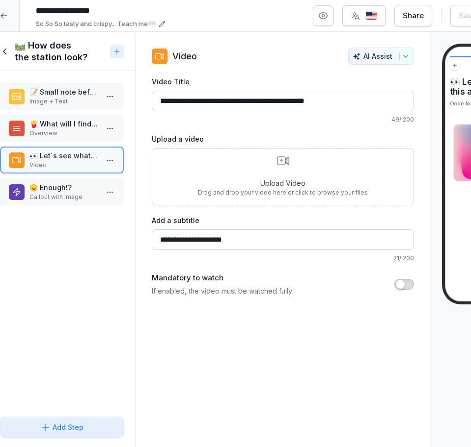
click at [65, 201] on p "Callout with Image" at bounding box center [63, 197] width 69 height 9
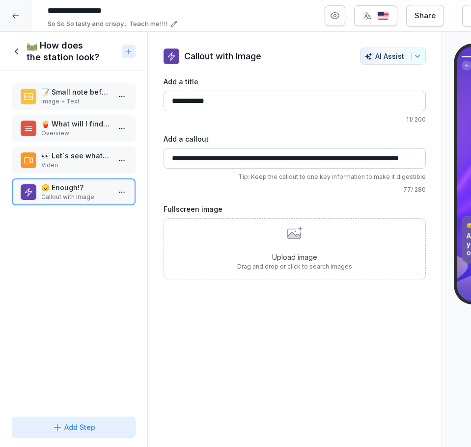
click at [25, 49] on div "🛤️ How does the station look?" at bounding box center [65, 52] width 106 height 24
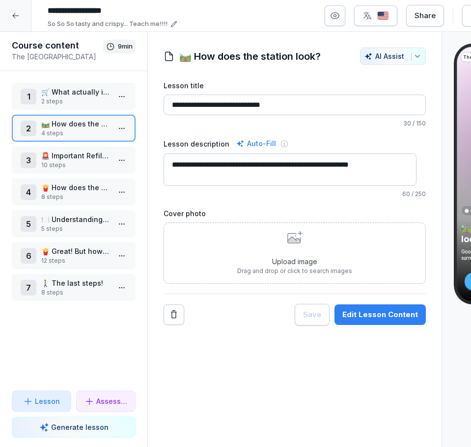
click at [78, 162] on p "10 steps" at bounding box center [75, 165] width 69 height 9
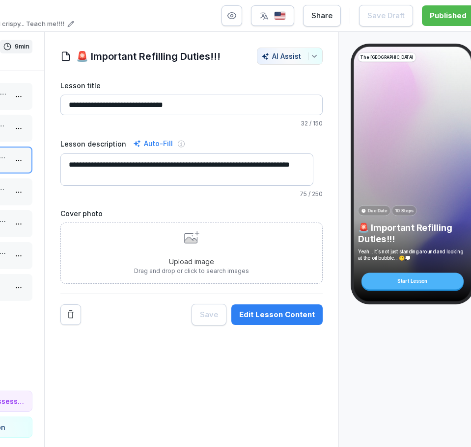
scroll to position [0, 118]
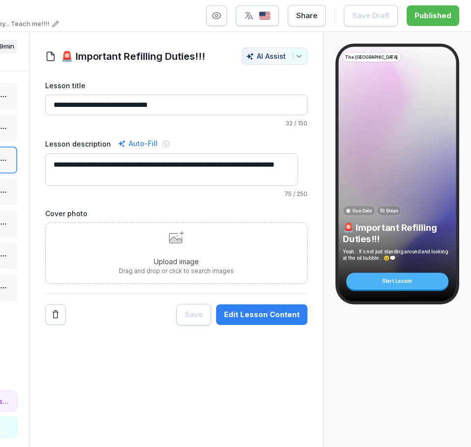
click at [264, 314] on div "Edit Lesson Content" at bounding box center [262, 315] width 76 height 11
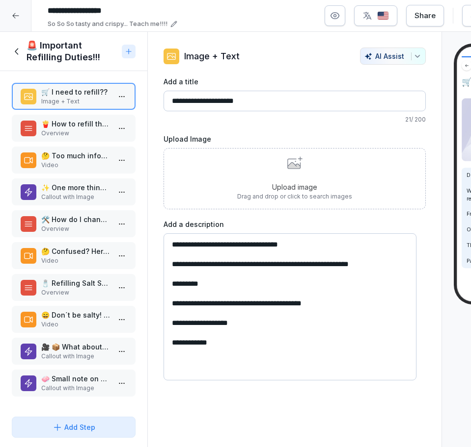
click at [65, 140] on div "🍟 How to refill the fries? Overview" at bounding box center [74, 128] width 124 height 27
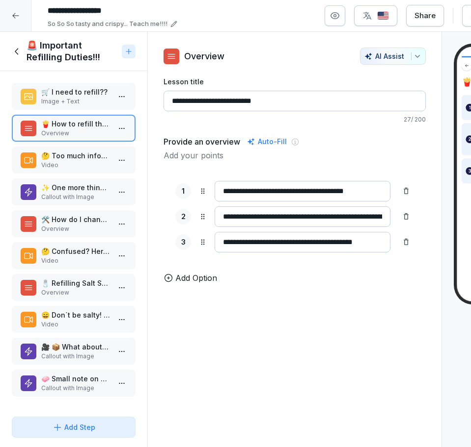
click at [70, 162] on p "Video" at bounding box center [75, 165] width 69 height 9
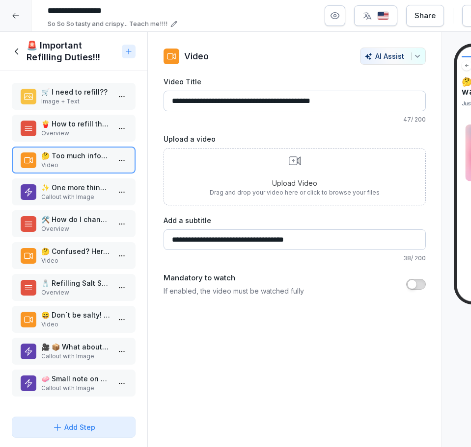
click at [67, 181] on div "✨ One more thing!!! Callout with Image" at bounding box center [74, 192] width 124 height 27
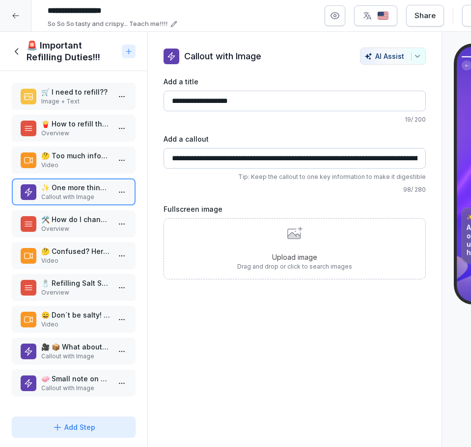
click at [51, 219] on p "🛠️ How do I change the oil canister? And how to refill oil level?" at bounding box center [75, 219] width 69 height 10
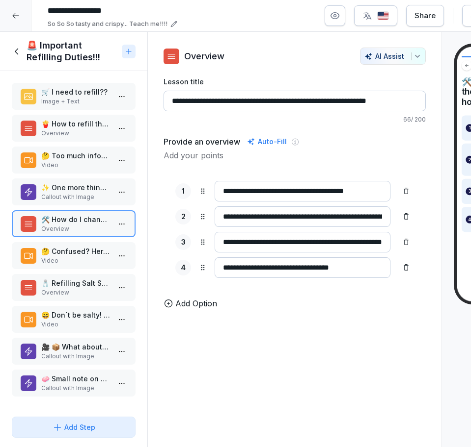
click at [72, 252] on p "🤔 Confused? Here is a video" at bounding box center [75, 251] width 69 height 10
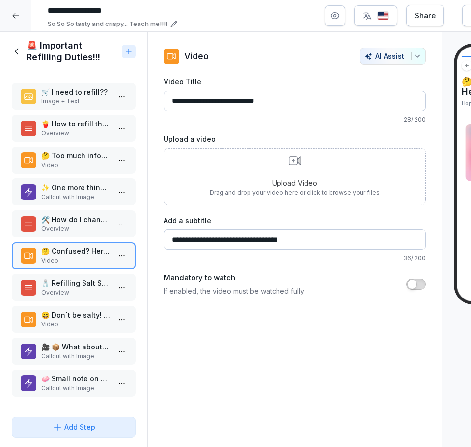
click at [79, 299] on div "🧂 Refilling Salt Shaker Overview" at bounding box center [74, 287] width 124 height 27
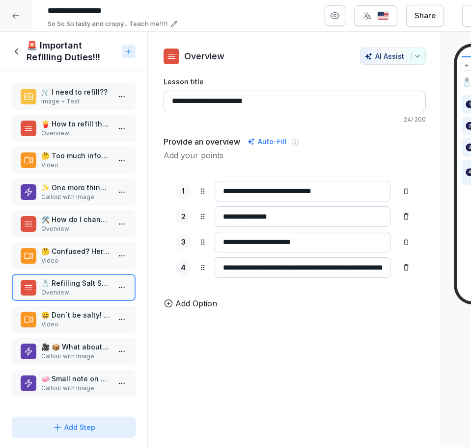
click at [76, 324] on p "Video" at bounding box center [75, 324] width 69 height 9
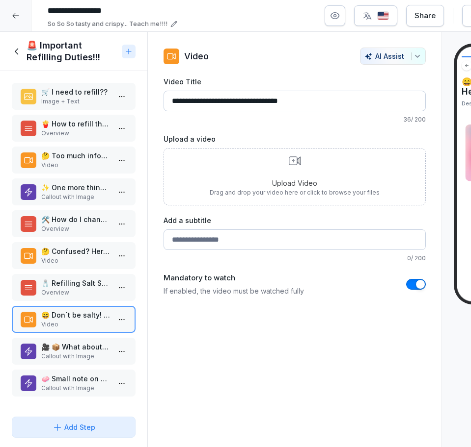
click at [68, 360] on p "Callout with Image" at bounding box center [75, 356] width 69 height 9
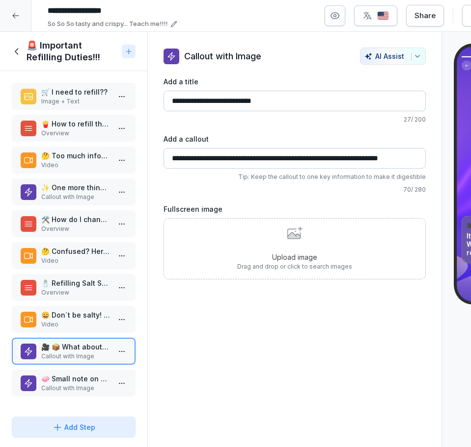
click at [79, 381] on p "🧼 Small note on Hygiene!!" at bounding box center [75, 379] width 69 height 10
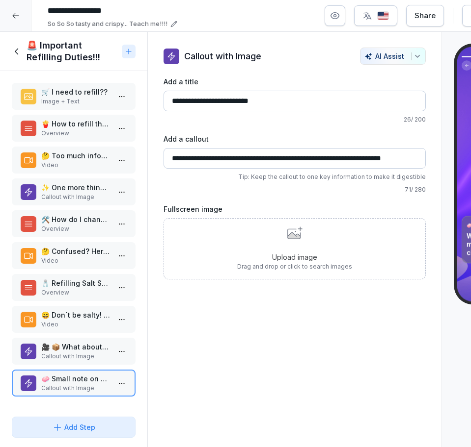
click at [18, 50] on icon at bounding box center [17, 51] width 11 height 11
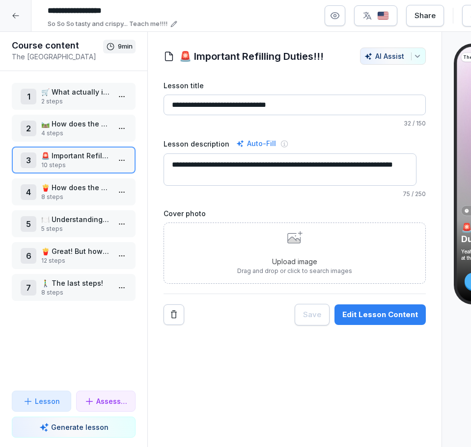
click at [48, 194] on p "8 steps" at bounding box center [75, 197] width 69 height 9
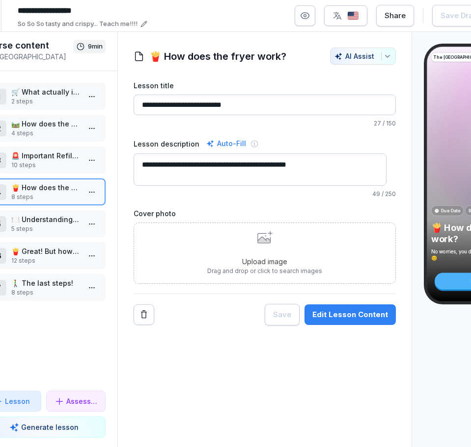
scroll to position [0, 31]
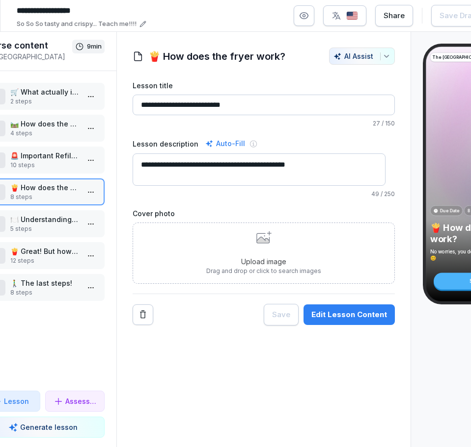
click at [35, 131] on p "4 steps" at bounding box center [44, 133] width 69 height 9
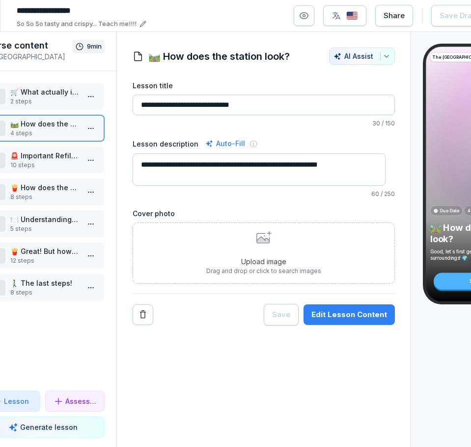
click at [334, 312] on div "Edit Lesson Content" at bounding box center [349, 315] width 76 height 11
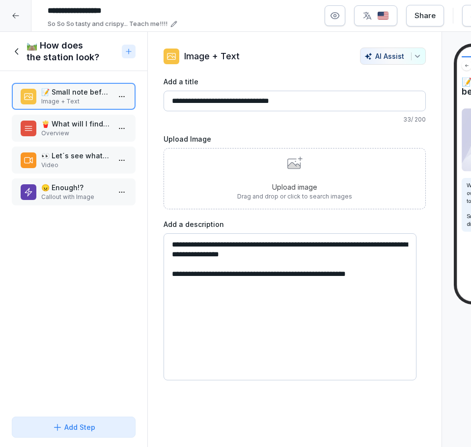
click at [16, 56] on icon at bounding box center [17, 51] width 11 height 11
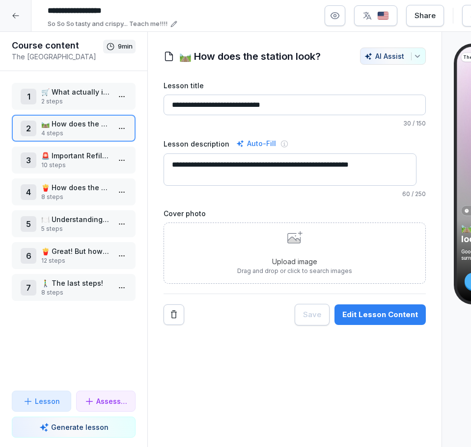
click at [53, 160] on p "🚨 Important Refilling Duties!!!" at bounding box center [75, 156] width 69 height 10
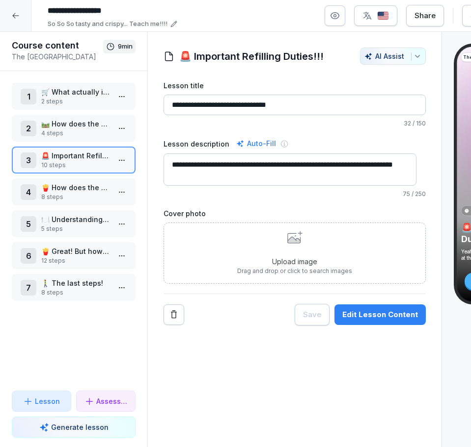
click at [59, 188] on p "🍟 How does the fryer work?" at bounding box center [75, 188] width 69 height 10
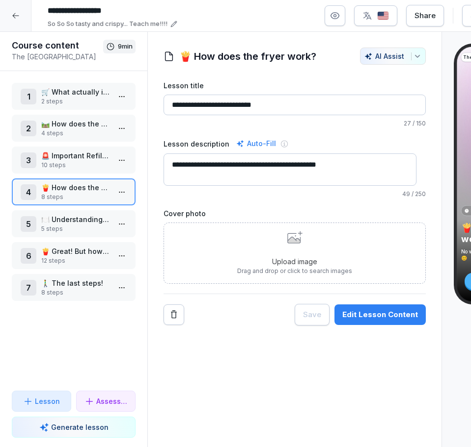
scroll to position [0, 118]
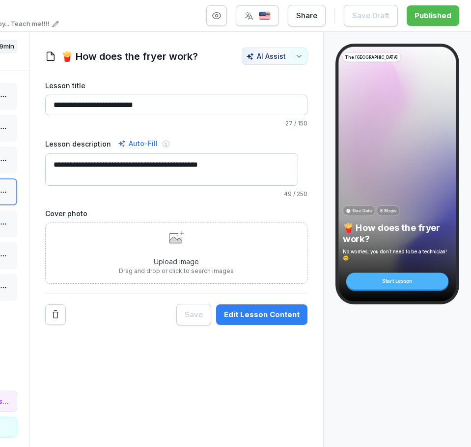
click at [230, 319] on div "Edit Lesson Content" at bounding box center [262, 315] width 76 height 11
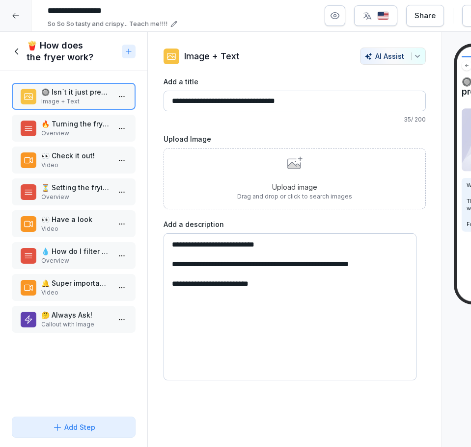
scroll to position [0, 4]
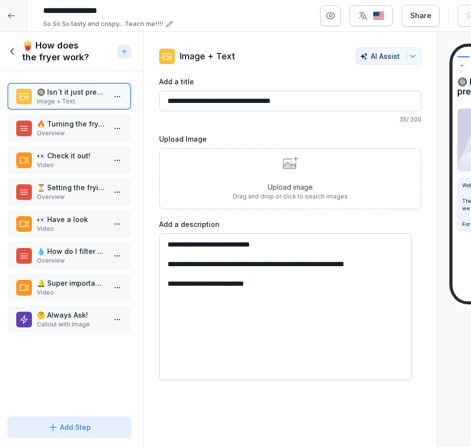
click at [60, 124] on p "🔥 Turning the fryer on." at bounding box center [71, 124] width 69 height 10
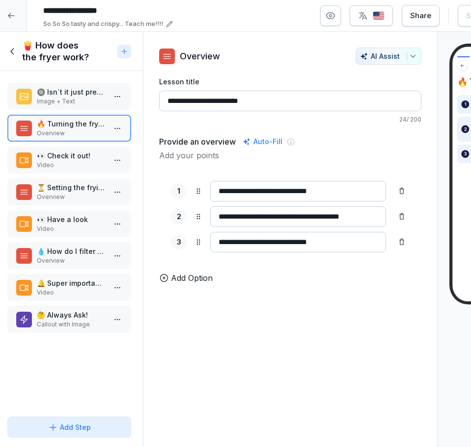
click at [51, 188] on p "⏳ Setting the frying timer" at bounding box center [71, 188] width 69 height 10
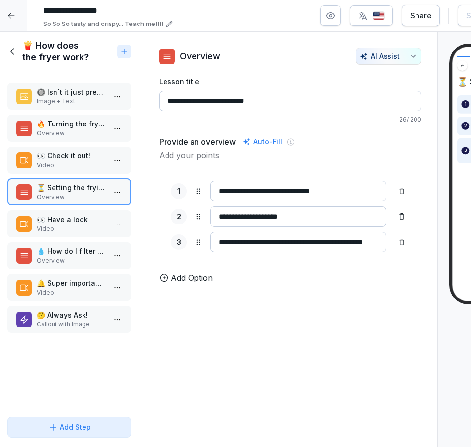
click at [64, 236] on div "👀 Have a look Video" at bounding box center [69, 223] width 124 height 27
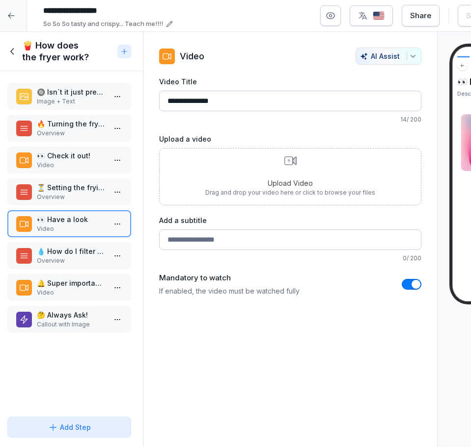
click at [63, 250] on p "💧 How do I filter the oil?" at bounding box center [71, 251] width 69 height 10
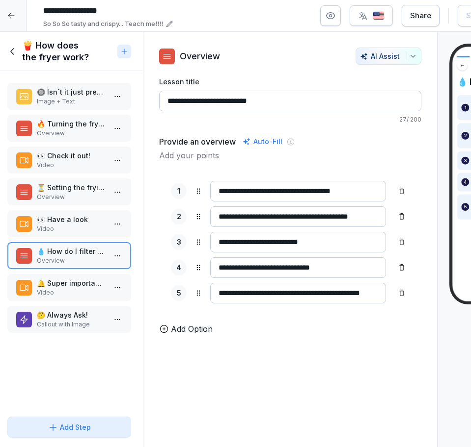
click at [72, 325] on p "Callout with Image" at bounding box center [71, 324] width 69 height 9
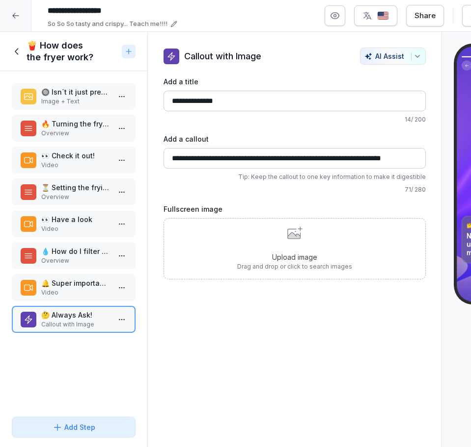
click at [22, 54] on icon at bounding box center [17, 51] width 11 height 11
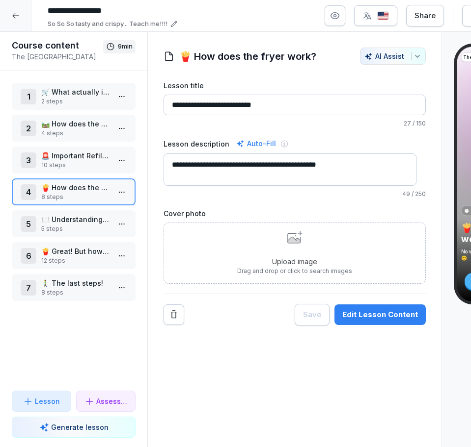
click at [77, 231] on p "5 steps" at bounding box center [75, 229] width 69 height 9
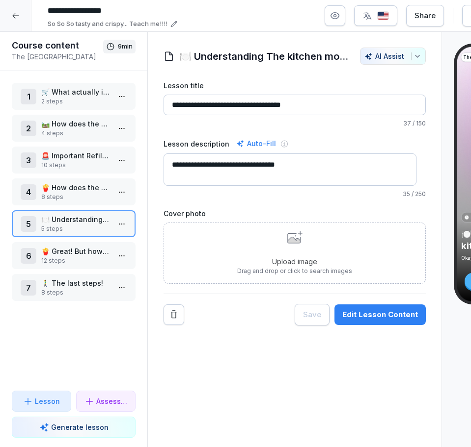
scroll to position [0, 118]
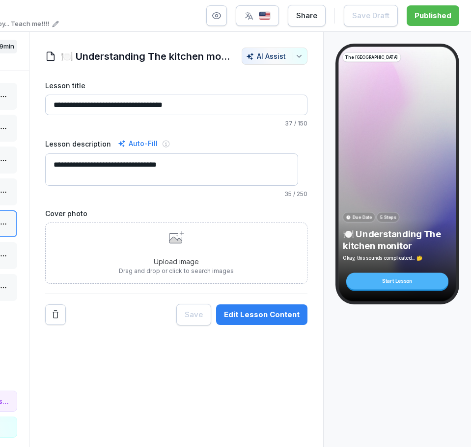
click at [266, 310] on div "Edit Lesson Content" at bounding box center [262, 315] width 76 height 11
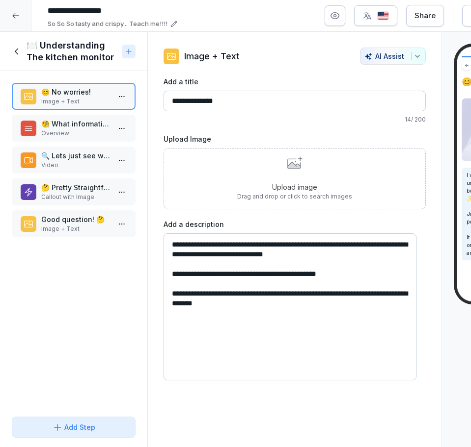
click at [83, 134] on p "Overview" at bounding box center [75, 133] width 69 height 9
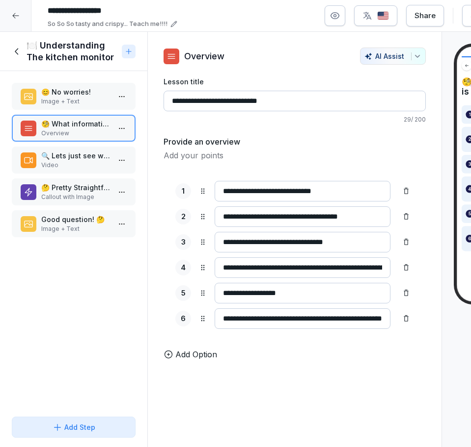
click at [83, 153] on p "🔍 Lets just see what it looks like..." at bounding box center [75, 156] width 69 height 10
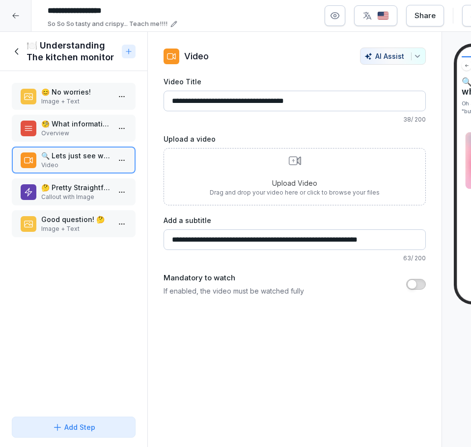
click at [69, 190] on p "🤔 Pretty Straightforward no?" at bounding box center [75, 188] width 69 height 10
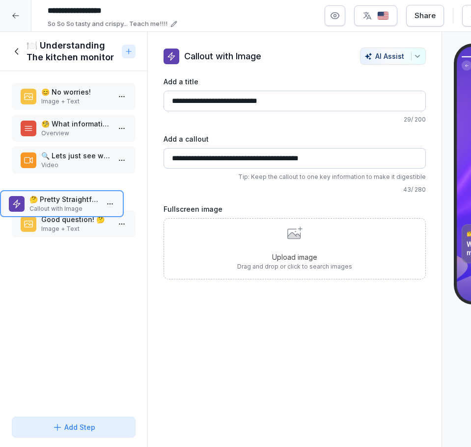
drag, startPoint x: 69, startPoint y: 190, endPoint x: 38, endPoint y: 189, distance: 30.9
click at [38, 194] on p "🤔 Pretty Straightforward no?" at bounding box center [63, 199] width 69 height 10
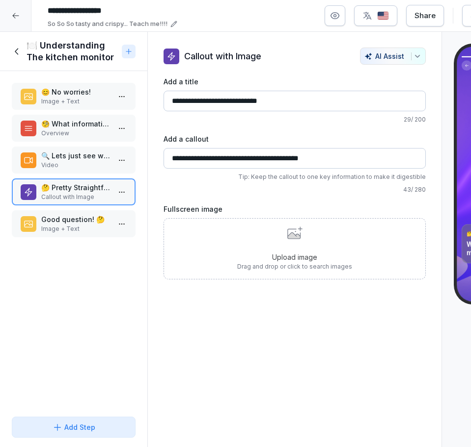
click at [51, 235] on div "Good question! 🤔 Image + Text" at bounding box center [74, 223] width 124 height 27
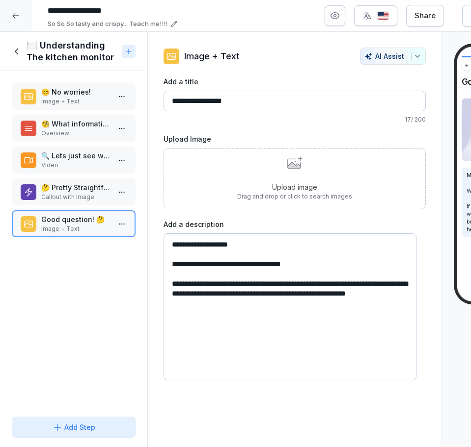
click at [17, 60] on div "🍽️ Understanding The kitchen monitor" at bounding box center [65, 52] width 106 height 24
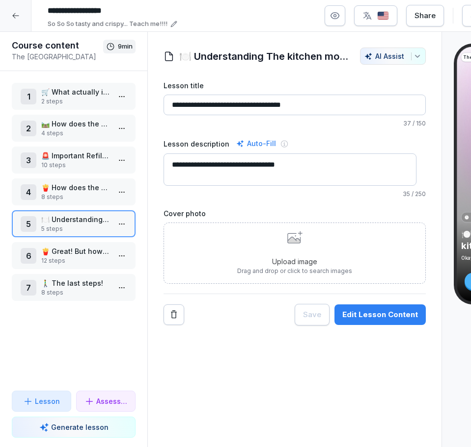
click at [70, 247] on p "🍟 Great! But how do we fry the fries?" at bounding box center [75, 251] width 69 height 10
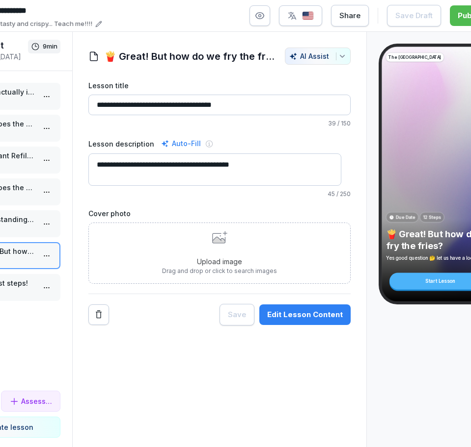
scroll to position [0, 76]
click at [300, 319] on div "Edit Lesson Content" at bounding box center [304, 315] width 76 height 11
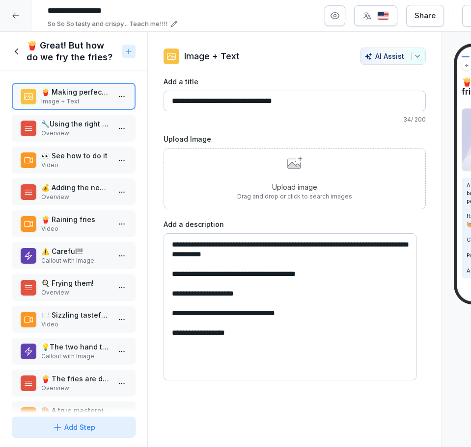
click at [53, 133] on p "Overview" at bounding box center [75, 133] width 69 height 9
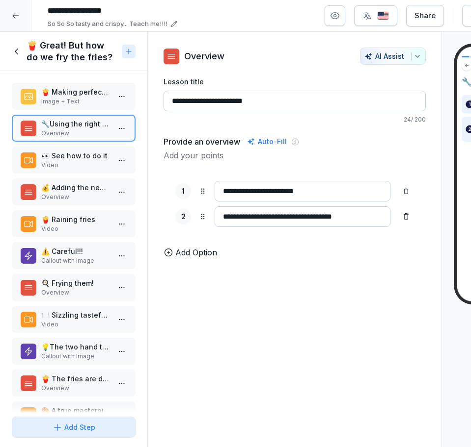
click at [80, 162] on p "Video" at bounding box center [75, 165] width 69 height 9
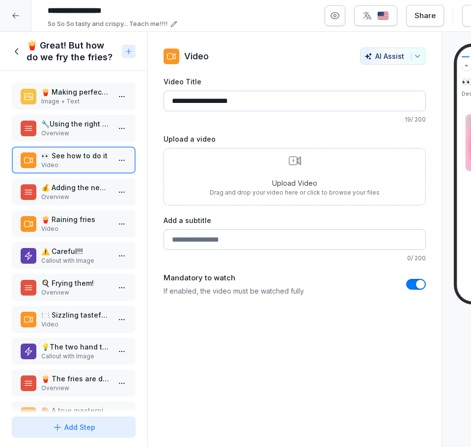
click at [60, 199] on p "Overview" at bounding box center [75, 197] width 69 height 9
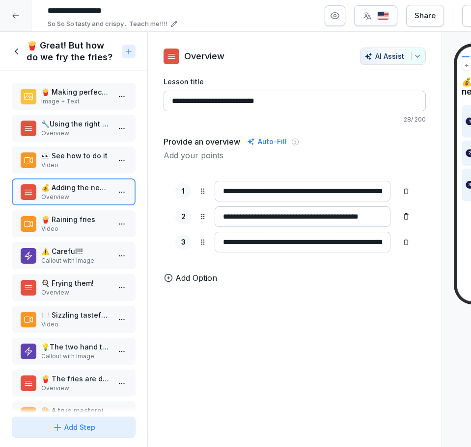
click at [56, 229] on p "Video" at bounding box center [75, 229] width 69 height 9
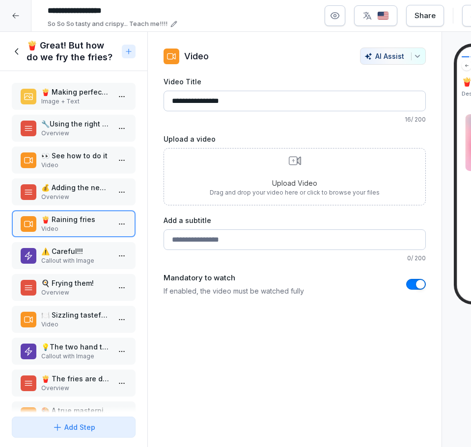
click at [62, 194] on p "Overview" at bounding box center [75, 197] width 69 height 9
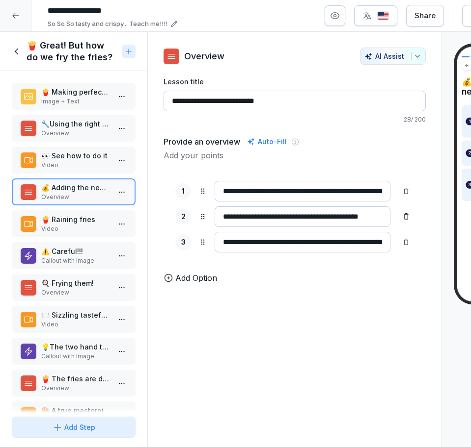
click at [58, 228] on p "Video" at bounding box center [75, 229] width 69 height 9
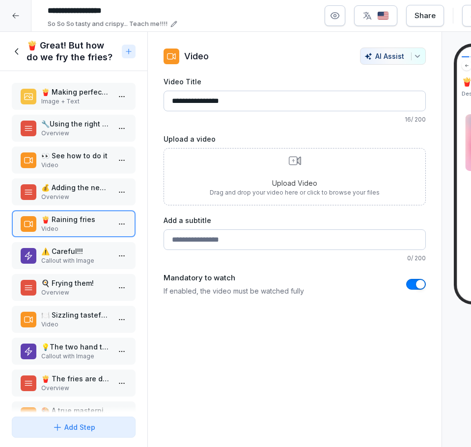
click at [59, 248] on p "⚠️ Careful!!!" at bounding box center [75, 251] width 69 height 10
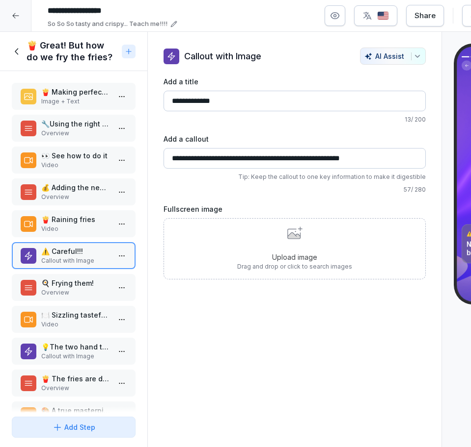
click at [77, 297] on div "🍳 Frying them! Overview" at bounding box center [74, 287] width 124 height 27
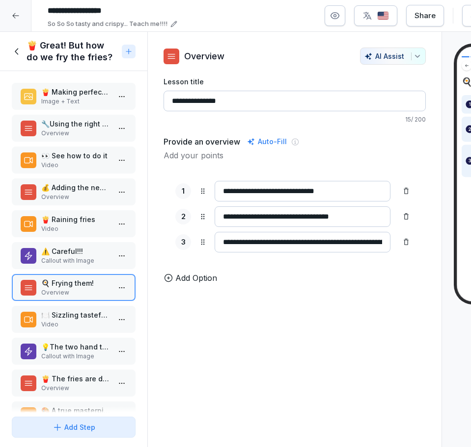
click at [76, 316] on p "🍽️ Sizzling tastefully!" at bounding box center [75, 315] width 69 height 10
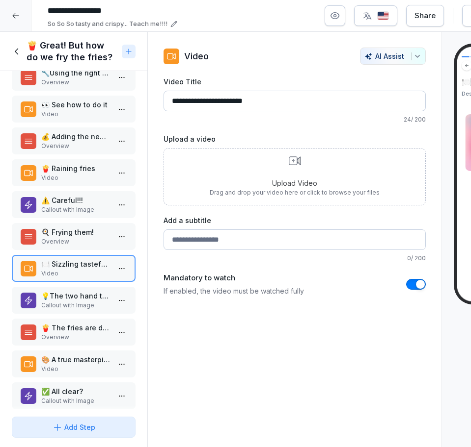
scroll to position [69, 0]
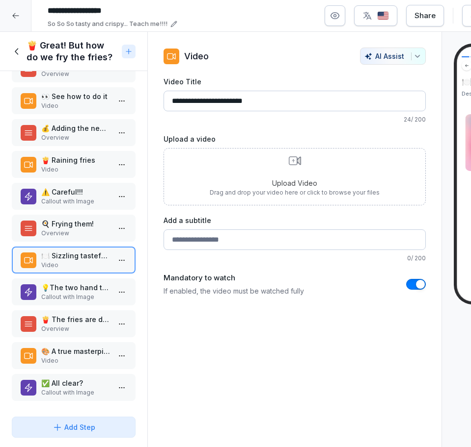
click at [59, 283] on p "💡The two hand tip!" at bounding box center [75, 288] width 69 height 10
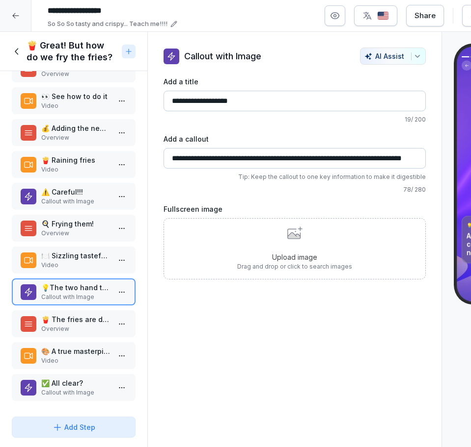
click at [72, 314] on p "🍟 The fries are done??" at bounding box center [75, 319] width 69 height 10
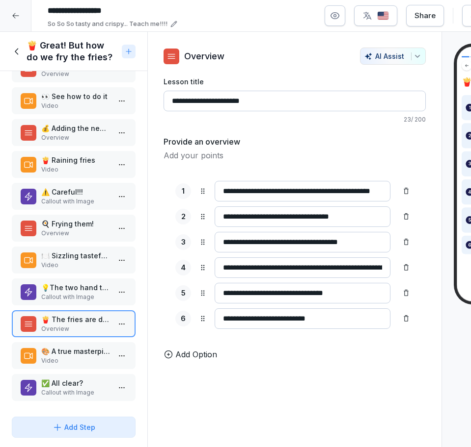
click at [72, 359] on div "🎨 A true masterpiece! Video" at bounding box center [74, 355] width 124 height 27
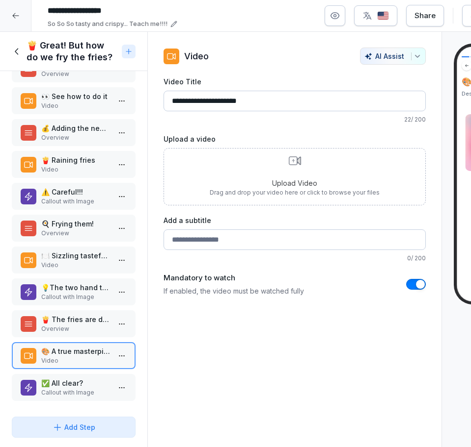
click at [82, 378] on p "✅ All clear?" at bounding box center [75, 383] width 69 height 10
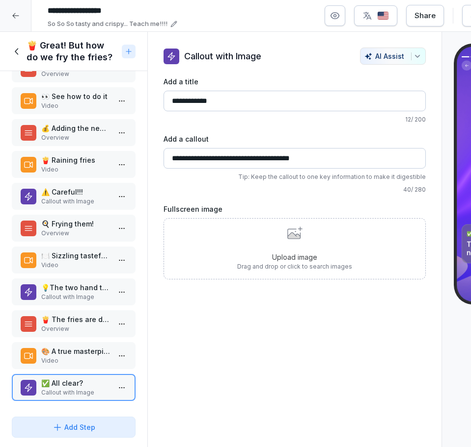
click at [25, 54] on div "🍟 Great! But how do we fry the fries?" at bounding box center [65, 52] width 106 height 24
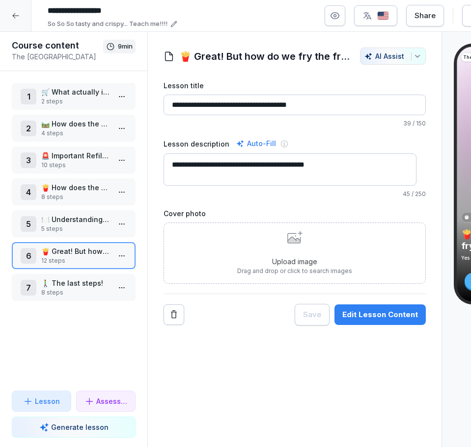
click at [64, 280] on p "🚶‍♂️ The last steps!" at bounding box center [75, 283] width 69 height 10
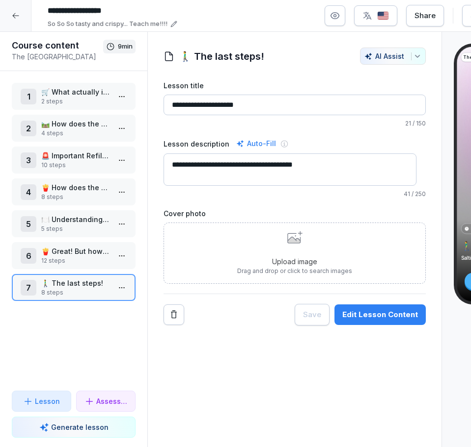
click at [391, 321] on button "Edit Lesson Content" at bounding box center [379, 315] width 91 height 21
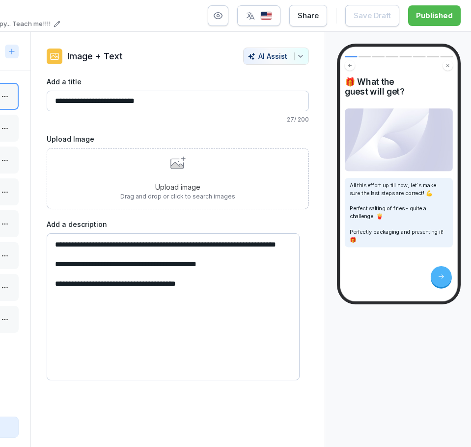
scroll to position [0, 117]
